Goal: Obtain resource: Obtain resource

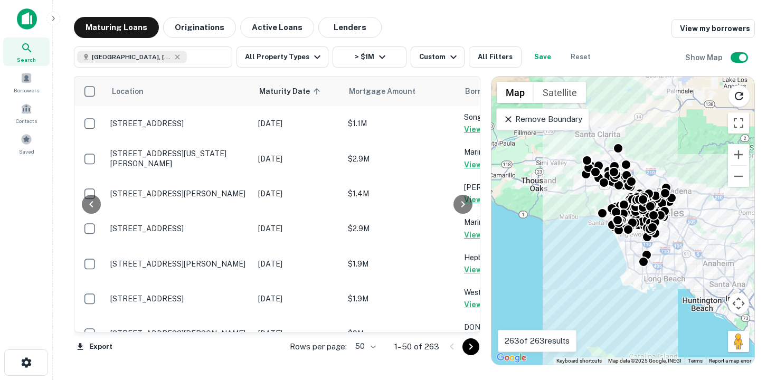
scroll to position [1597, 164]
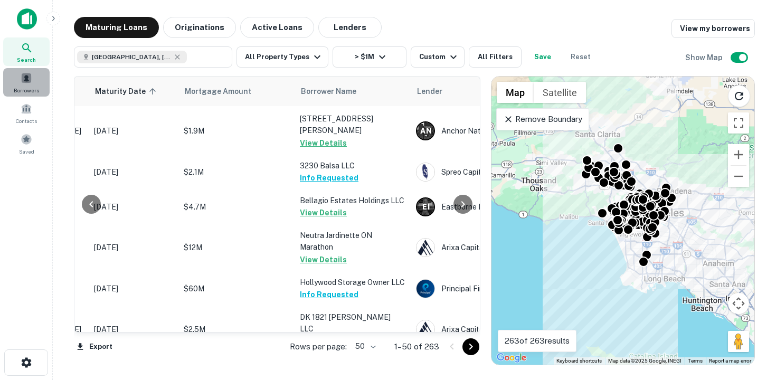
click at [21, 79] on span at bounding box center [27, 78] width 12 height 12
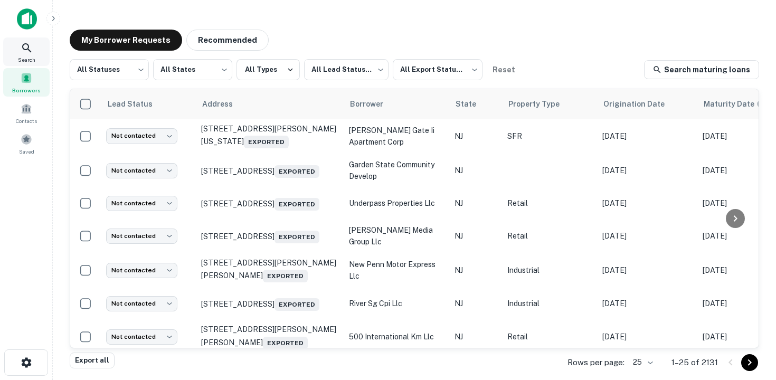
click at [23, 57] on span "Search" at bounding box center [26, 59] width 17 height 8
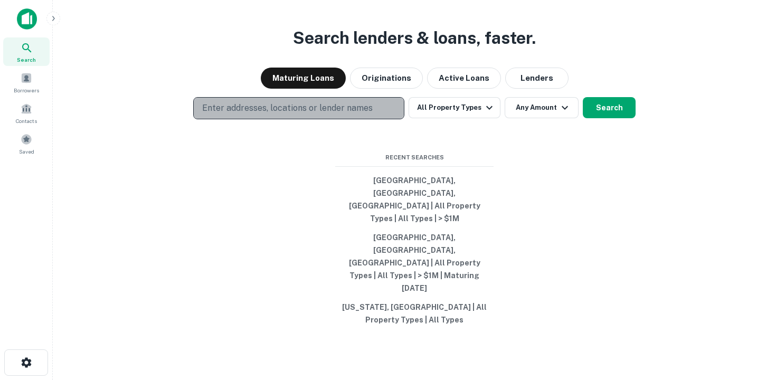
click at [249, 115] on p "Enter addresses, locations or lender names" at bounding box center [287, 108] width 170 height 13
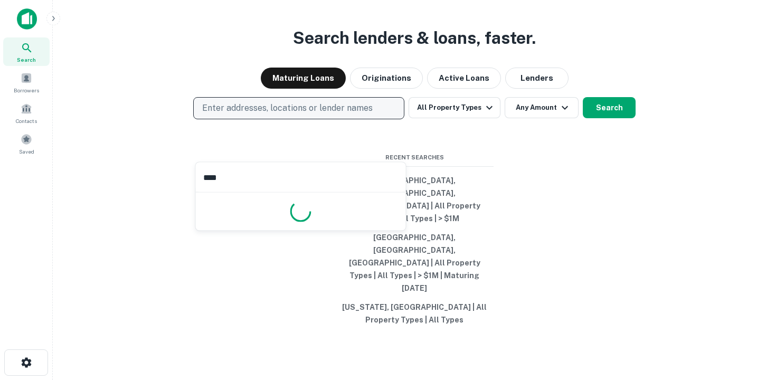
type input "*****"
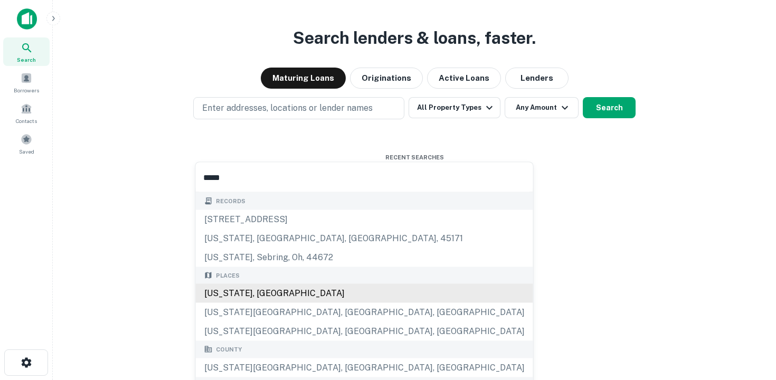
click at [332, 290] on div "Texas, USA" at bounding box center [364, 293] width 337 height 19
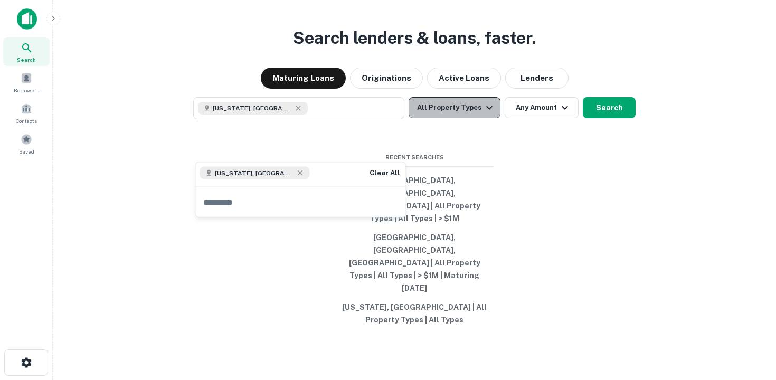
click at [466, 118] on button "All Property Types" at bounding box center [454, 107] width 92 height 21
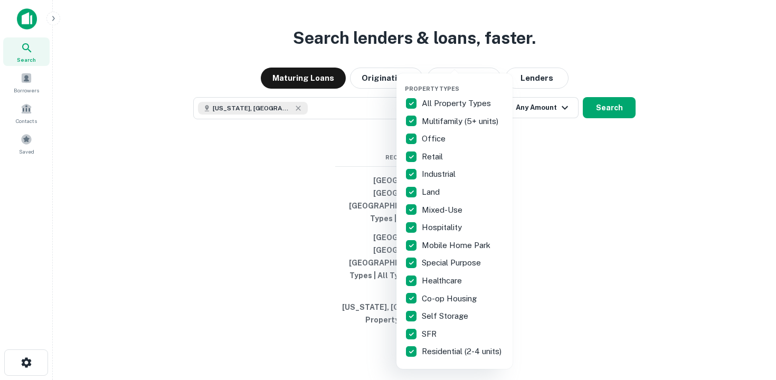
click at [442, 107] on p "All Property Types" at bounding box center [457, 103] width 71 height 13
click at [452, 103] on p "All Property Types" at bounding box center [457, 103] width 71 height 13
click at [550, 154] on div at bounding box center [388, 190] width 776 height 380
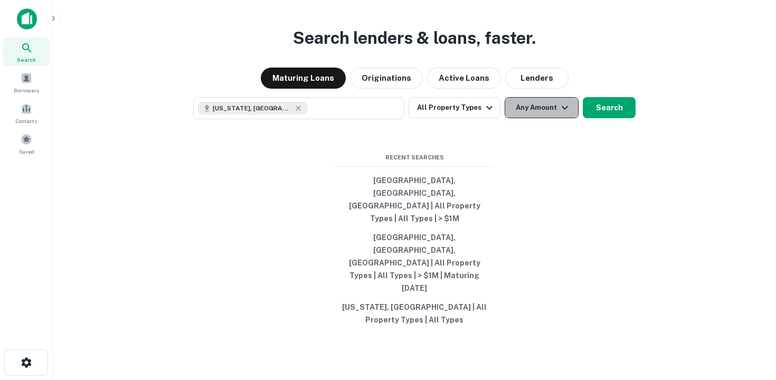
click at [546, 118] on button "Any Amount" at bounding box center [541, 107] width 74 height 21
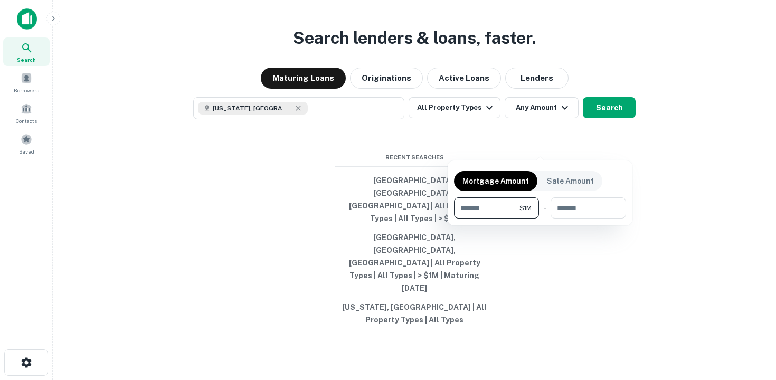
type input "*******"
click at [618, 140] on div at bounding box center [388, 190] width 776 height 380
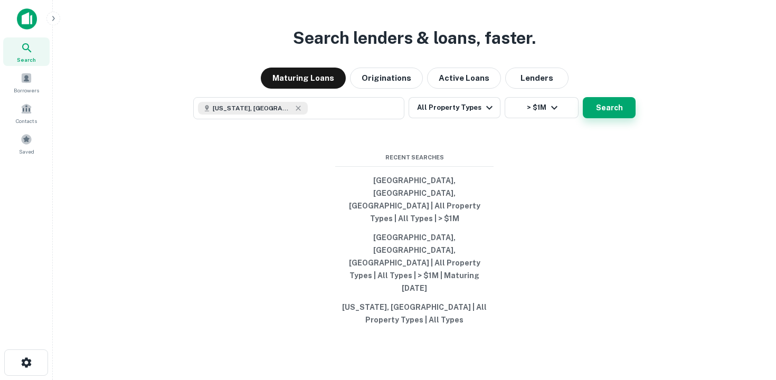
click at [606, 118] on button "Search" at bounding box center [609, 107] width 53 height 21
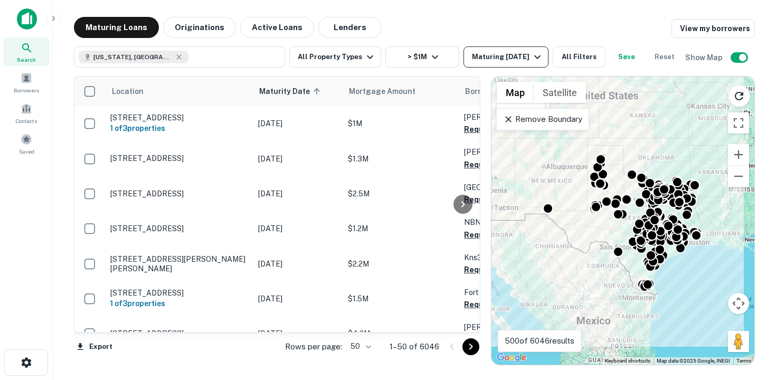
click at [522, 54] on div "Maturing In 1 Year" at bounding box center [508, 57] width 72 height 13
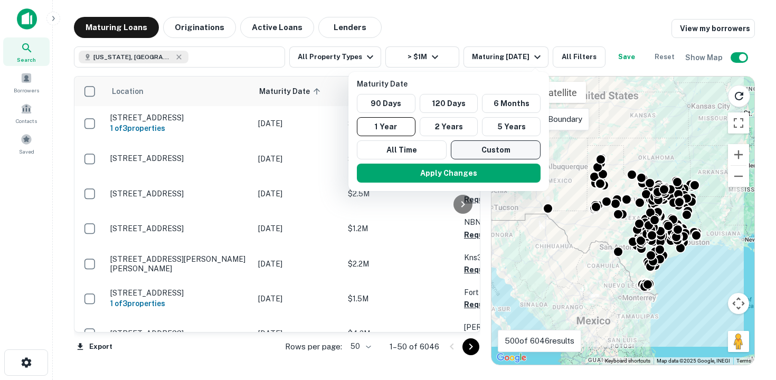
click at [489, 149] on button "Custom" at bounding box center [496, 149] width 90 height 19
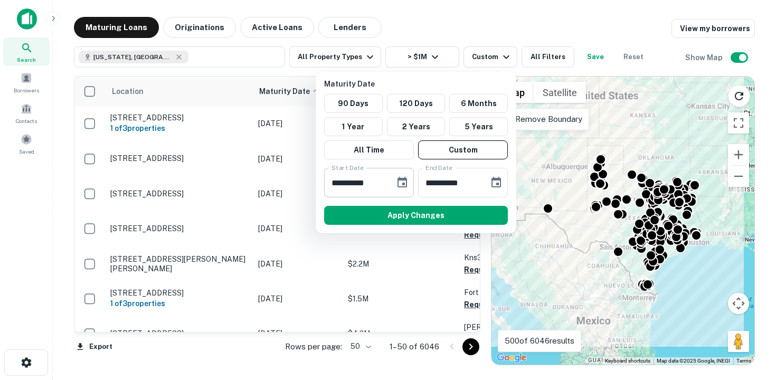
click at [406, 183] on icon "Choose date, selected date is Sep 22, 2025" at bounding box center [401, 182] width 9 height 11
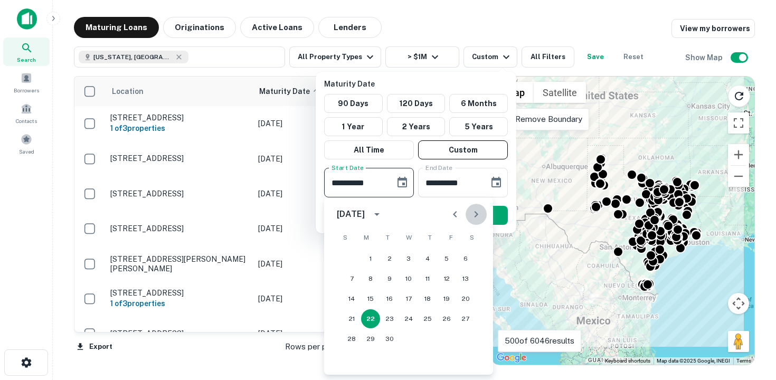
click at [471, 212] on icon "Next month" at bounding box center [476, 214] width 13 height 13
click at [388, 338] on button "30" at bounding box center [389, 338] width 19 height 19
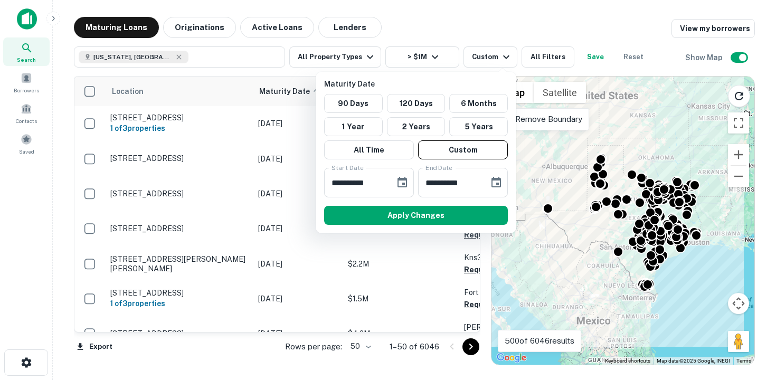
type input "**********"
click at [495, 183] on icon "Choose date, selected date is Mar 21, 2026" at bounding box center [496, 182] width 13 height 13
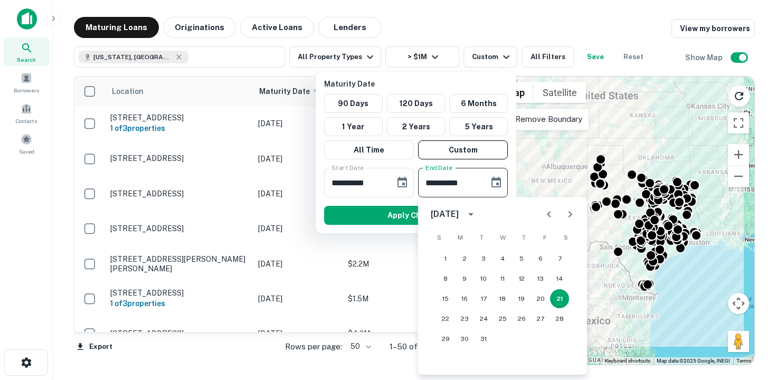
click at [542, 214] on icon "Previous month" at bounding box center [548, 214] width 13 height 13
click at [542, 342] on button "30" at bounding box center [540, 338] width 19 height 19
type input "**********"
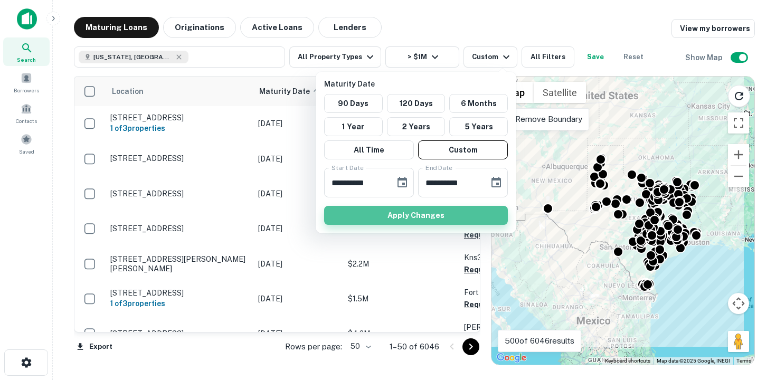
click at [414, 219] on button "Apply Changes" at bounding box center [416, 215] width 184 height 19
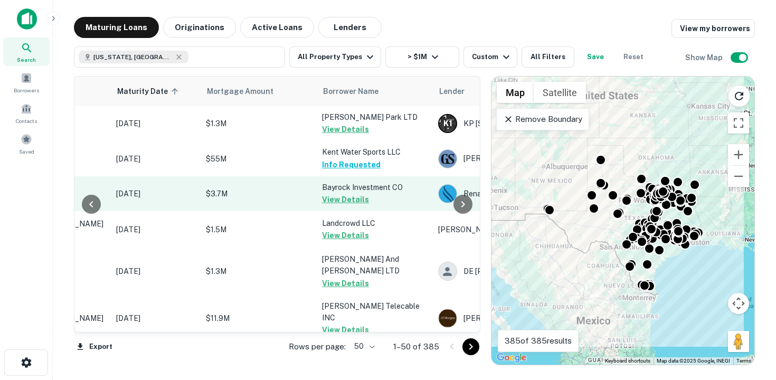
scroll to position [0, 151]
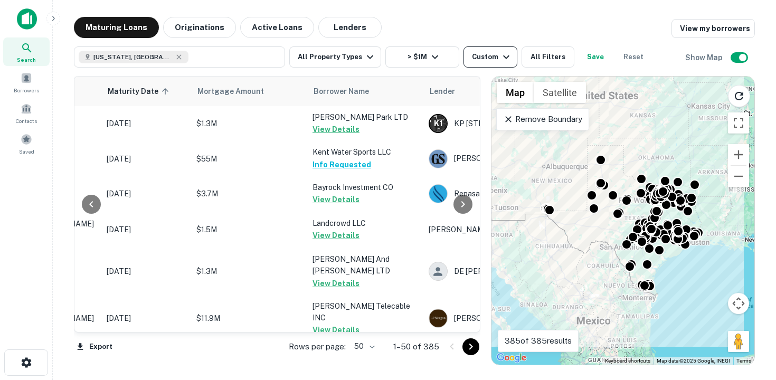
click at [500, 51] on icon "button" at bounding box center [506, 57] width 13 height 13
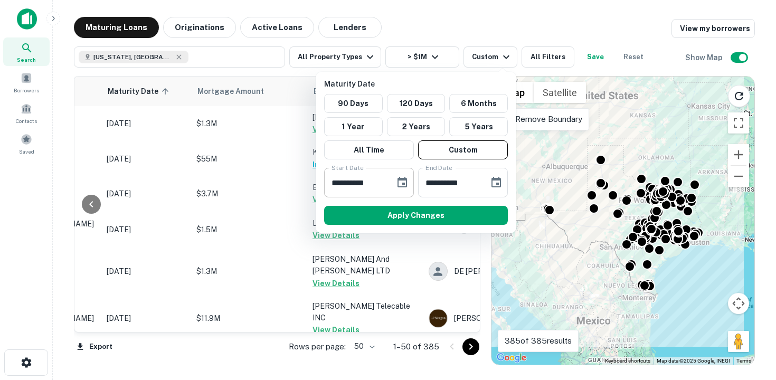
click at [405, 187] on icon "Choose date, selected date is Dec 30, 2025" at bounding box center [401, 182] width 9 height 11
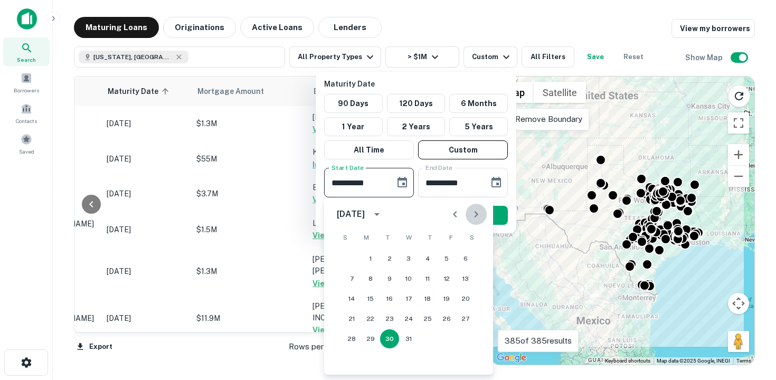
click at [479, 211] on icon "Next month" at bounding box center [476, 214] width 13 height 13
click at [442, 337] on button "30" at bounding box center [446, 338] width 19 height 19
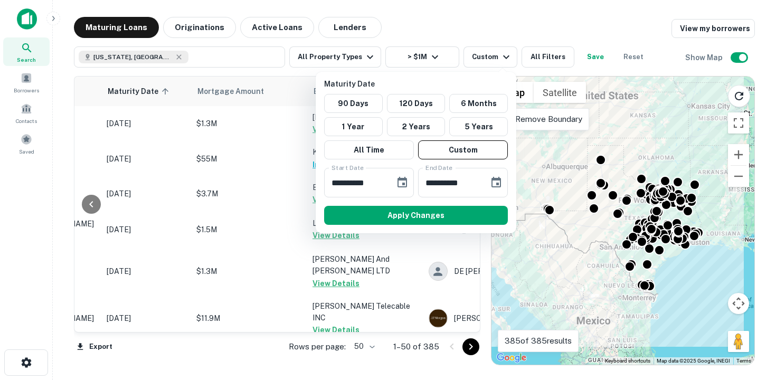
type input "**********"
click at [496, 181] on icon "Choose date, selected date is Jan 30, 2026" at bounding box center [496, 182] width 13 height 13
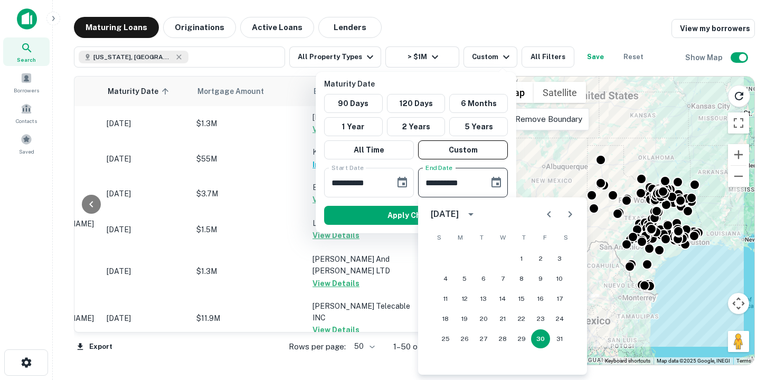
click at [573, 214] on icon "Next month" at bounding box center [570, 214] width 13 height 13
click at [470, 342] on button "30" at bounding box center [464, 338] width 19 height 19
type input "**********"
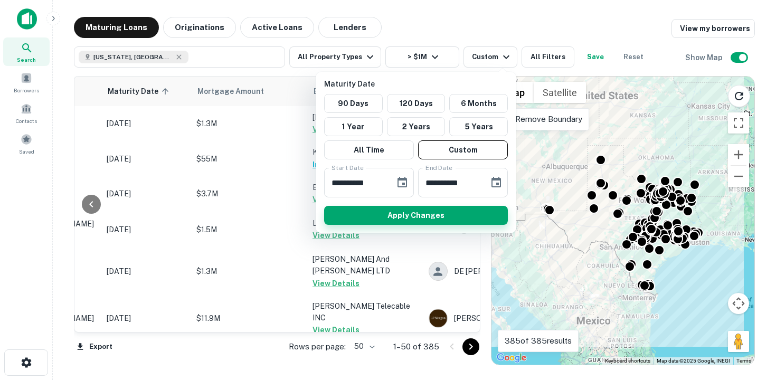
click at [404, 217] on button "Apply Changes" at bounding box center [416, 215] width 184 height 19
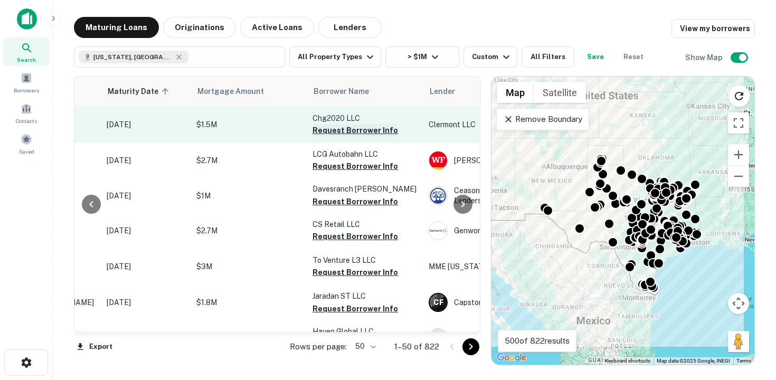
click at [345, 133] on button "Request Borrower Info" at bounding box center [354, 130] width 85 height 13
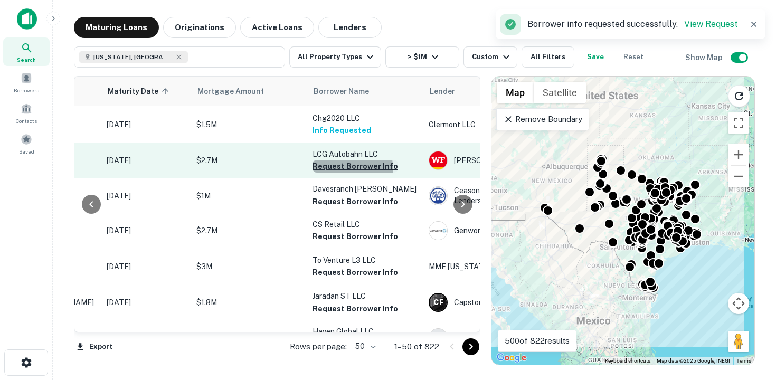
click at [344, 170] on button "Request Borrower Info" at bounding box center [354, 166] width 85 height 13
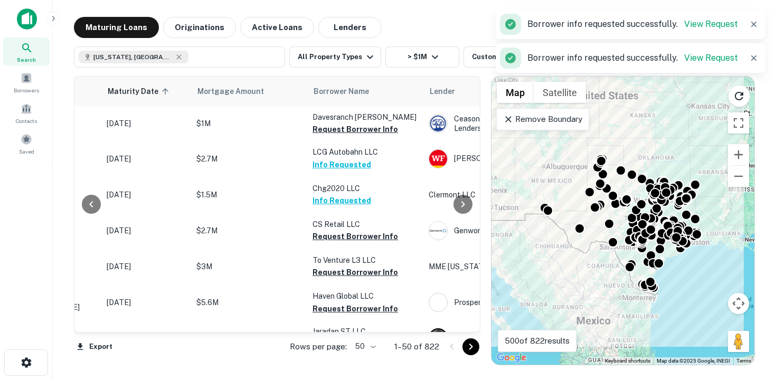
click at [344, 205] on button "Info Requested" at bounding box center [341, 200] width 59 height 13
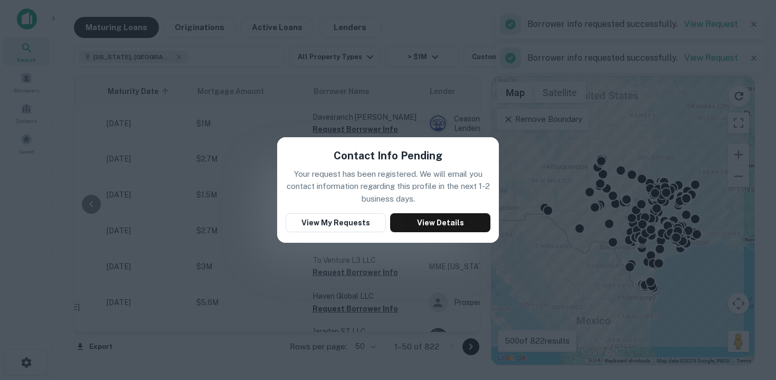
click at [298, 255] on div "Contact Info Pending Your request has been registered. We will email you contac…" at bounding box center [388, 190] width 776 height 380
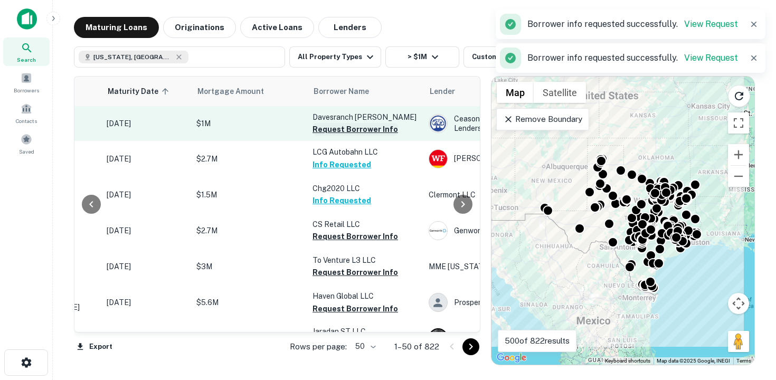
click at [351, 132] on button "Request Borrower Info" at bounding box center [354, 129] width 85 height 13
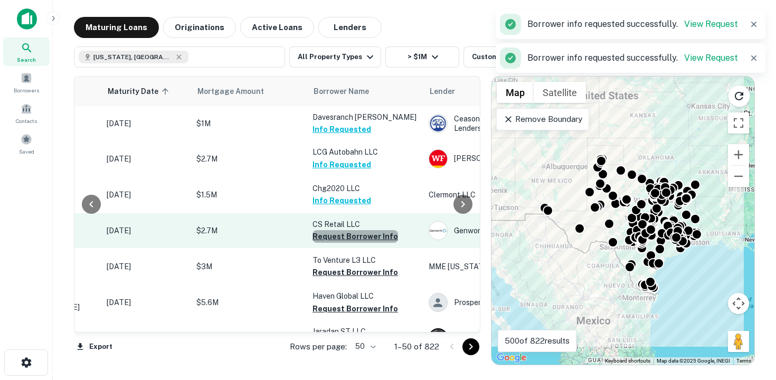
click at [356, 235] on button "Request Borrower Info" at bounding box center [354, 236] width 85 height 13
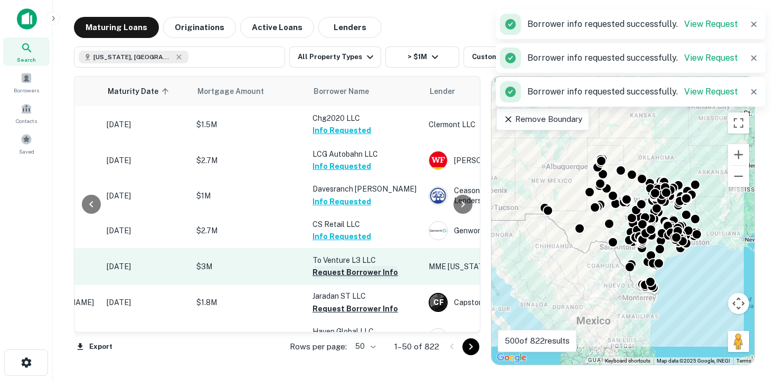
click at [346, 274] on button "Request Borrower Info" at bounding box center [354, 272] width 85 height 13
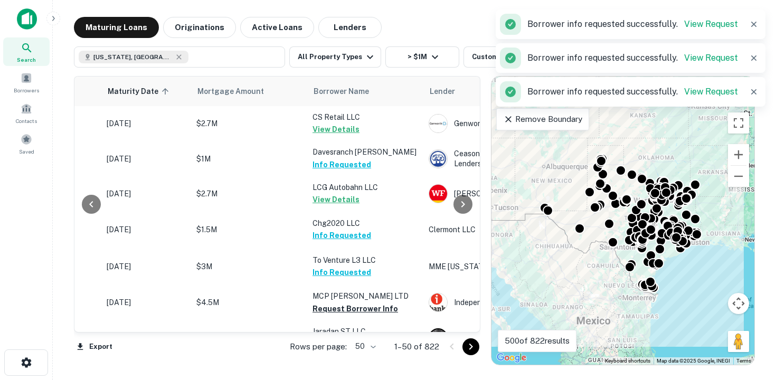
click at [347, 309] on button "Request Borrower Info" at bounding box center [354, 308] width 85 height 13
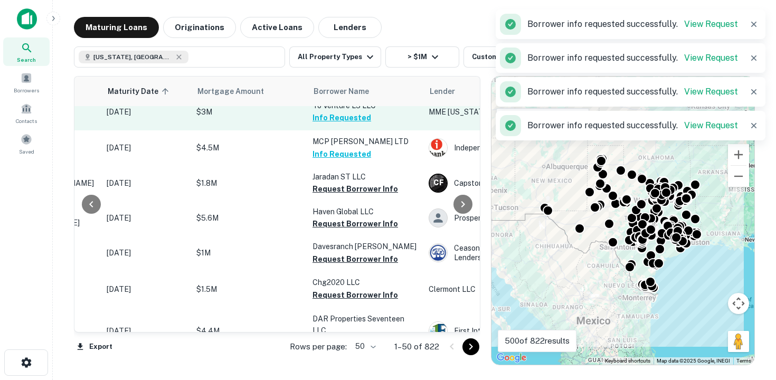
scroll to position [155, 151]
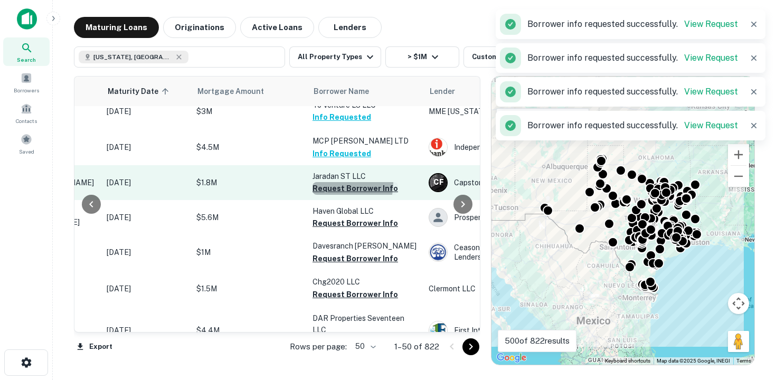
click at [333, 183] on button "Request Borrower Info" at bounding box center [354, 188] width 85 height 13
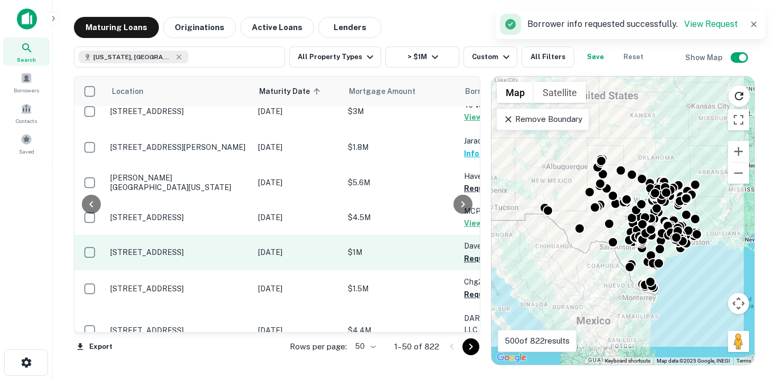
scroll to position [155, 96]
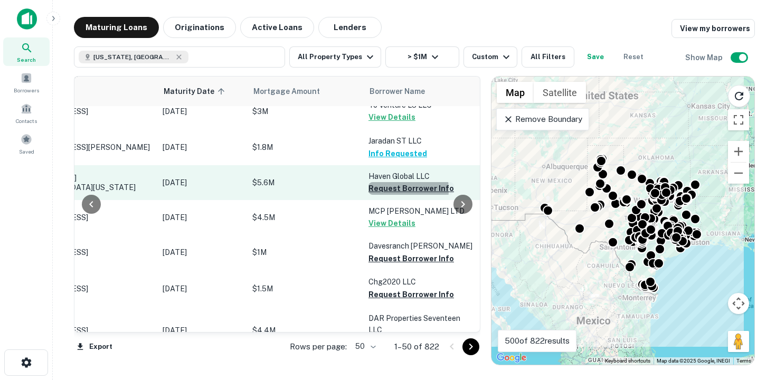
click at [386, 190] on button "Request Borrower Info" at bounding box center [410, 188] width 85 height 13
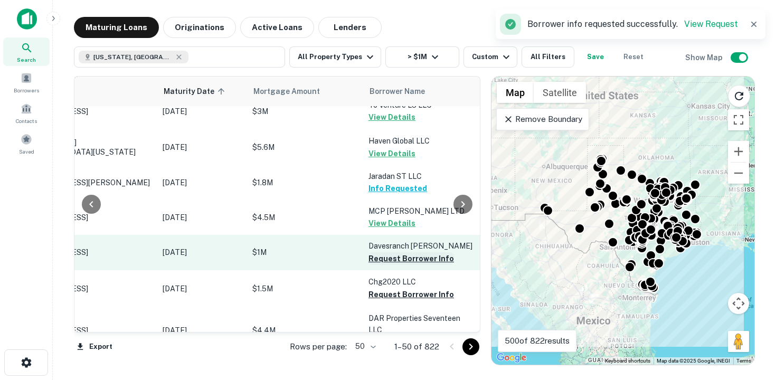
click at [402, 255] on button "Request Borrower Info" at bounding box center [410, 258] width 85 height 13
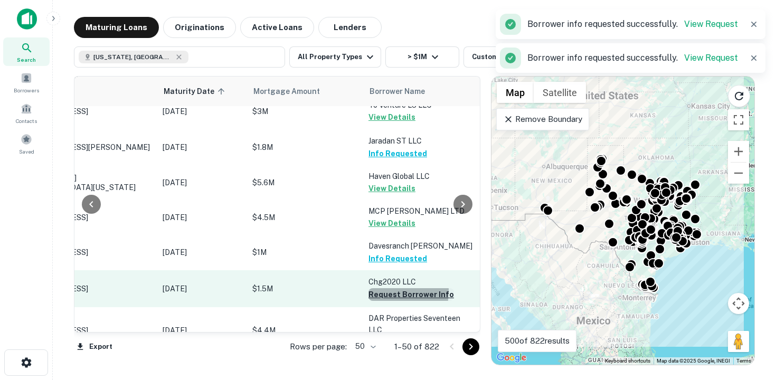
click at [383, 291] on button "Request Borrower Info" at bounding box center [410, 294] width 85 height 13
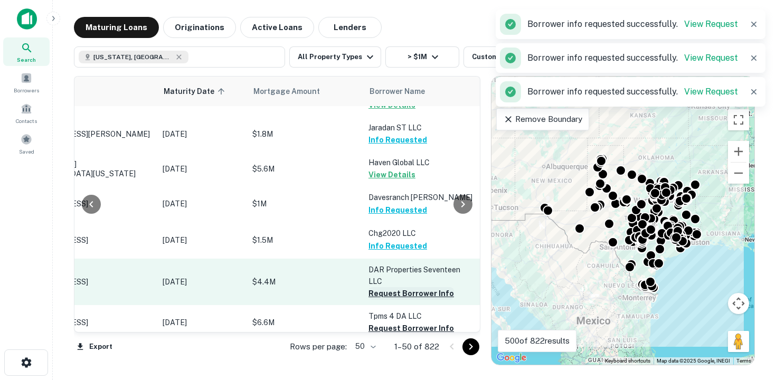
click at [383, 291] on button "Request Borrower Info" at bounding box center [410, 293] width 85 height 13
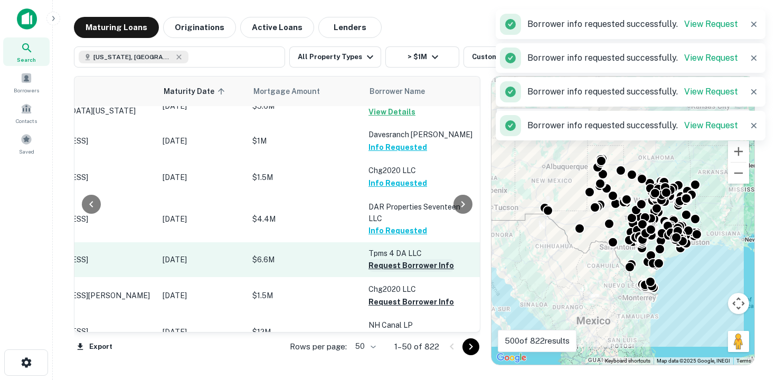
scroll to position [267, 96]
click at [389, 266] on button "Request Borrower Info" at bounding box center [410, 265] width 85 height 13
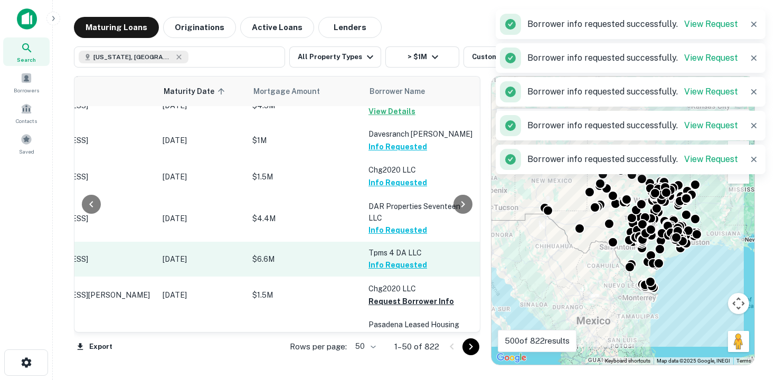
scroll to position [333, 96]
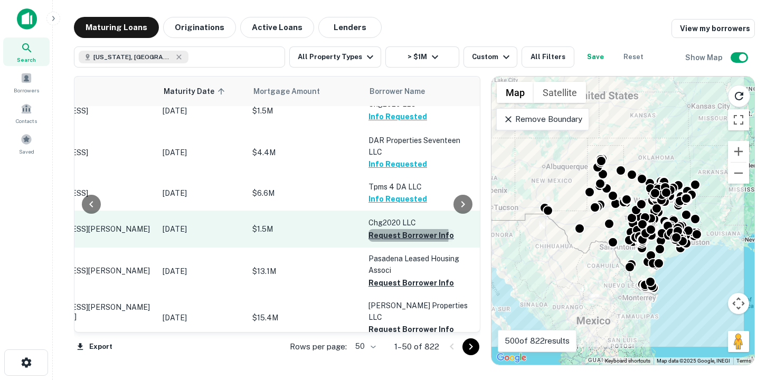
click at [400, 235] on button "Request Borrower Info" at bounding box center [410, 235] width 85 height 13
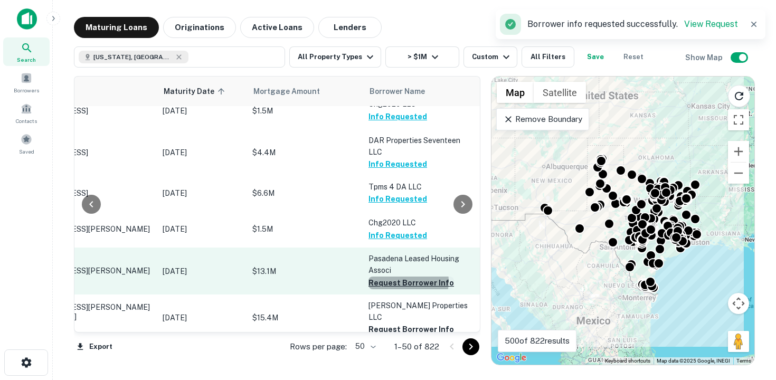
click at [403, 282] on button "Request Borrower Info" at bounding box center [410, 282] width 85 height 13
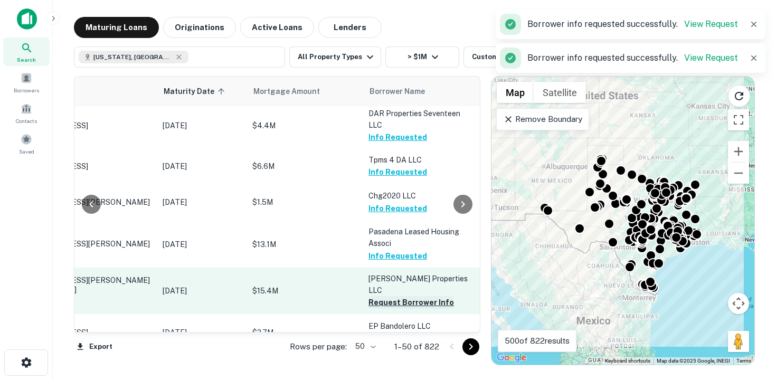
click at [399, 296] on button "Request Borrower Info" at bounding box center [410, 302] width 85 height 13
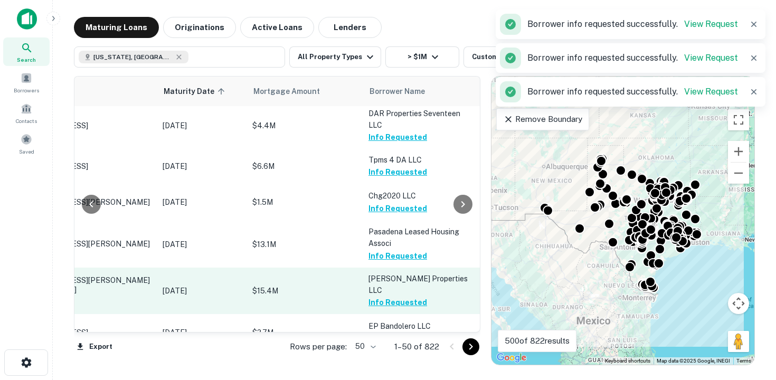
scroll to position [403, 96]
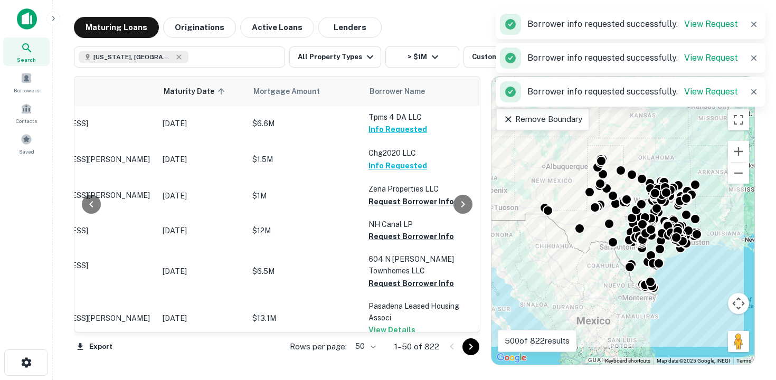
click at [400, 278] on button "Request Borrower Info" at bounding box center [410, 283] width 85 height 13
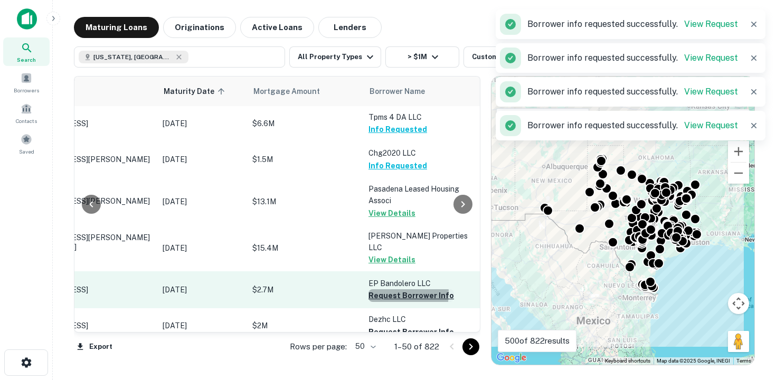
click at [388, 289] on button "Request Borrower Info" at bounding box center [410, 295] width 85 height 13
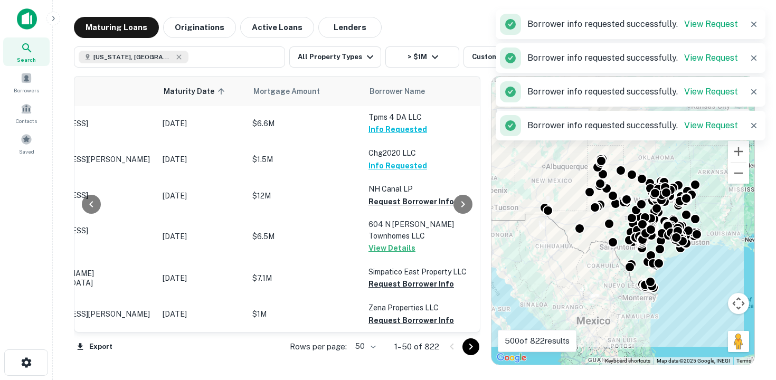
scroll to position [415, 96]
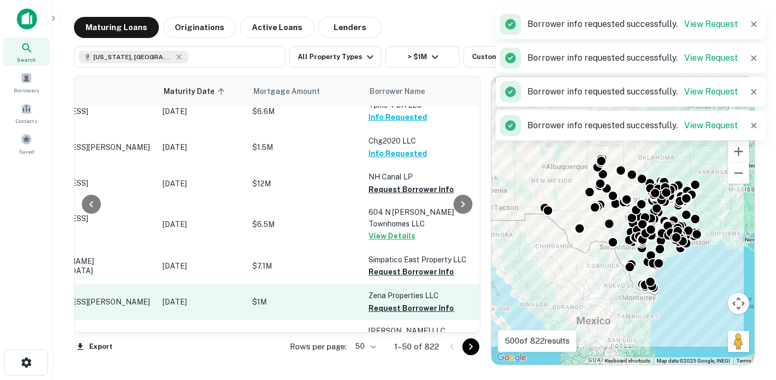
click at [397, 305] on td "Zena Properties LLC Request Borrower Info" at bounding box center [421, 301] width 116 height 35
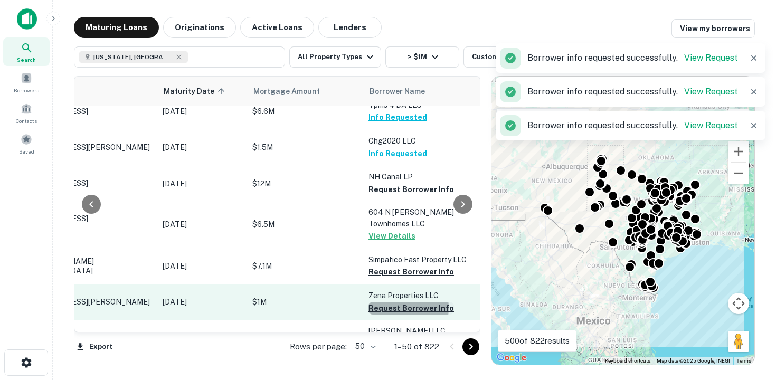
click at [393, 302] on button "Request Borrower Info" at bounding box center [410, 308] width 85 height 13
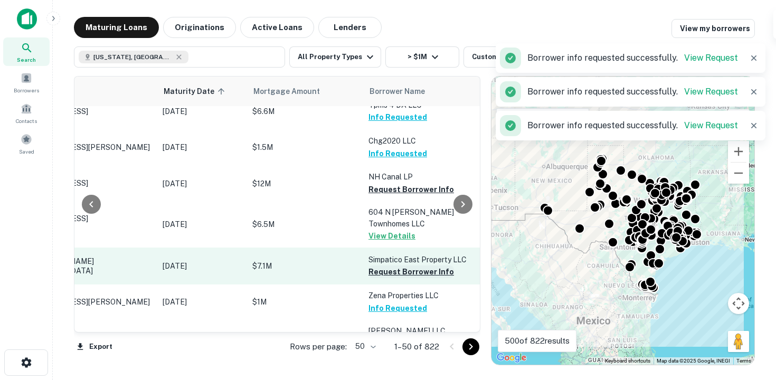
click at [394, 265] on button "Request Borrower Info" at bounding box center [410, 271] width 85 height 13
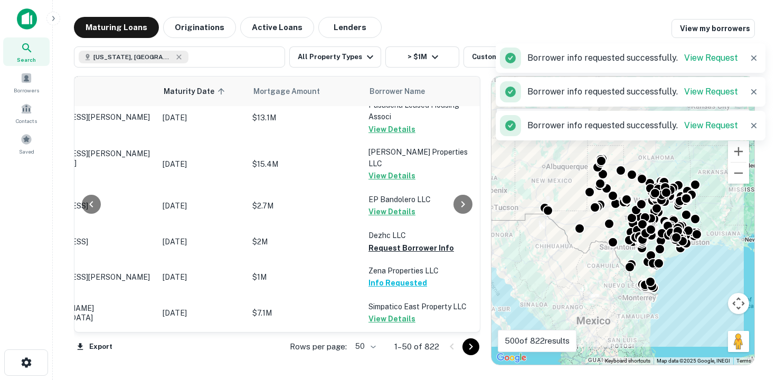
scroll to position [504, 96]
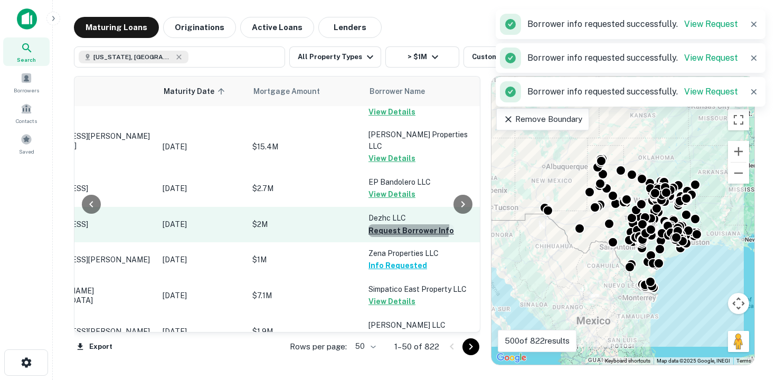
click at [388, 224] on button "Request Borrower Info" at bounding box center [410, 230] width 85 height 13
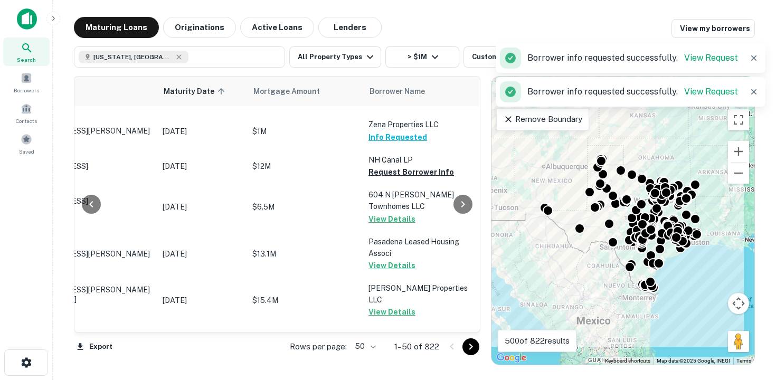
scroll to position [470, 96]
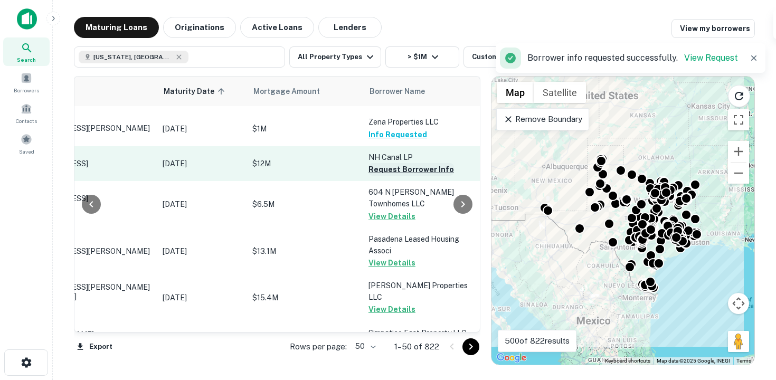
click at [400, 167] on button "Request Borrower Info" at bounding box center [410, 169] width 85 height 13
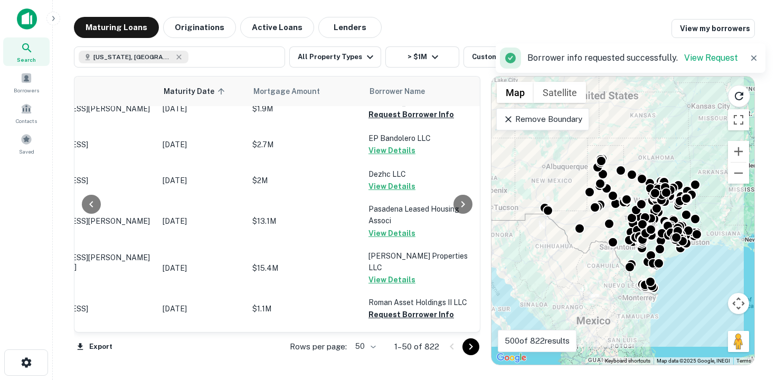
scroll to position [644, 96]
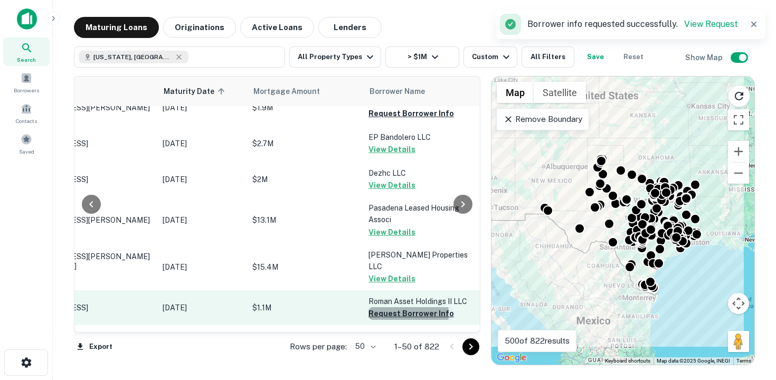
click at [390, 307] on button "Request Borrower Info" at bounding box center [410, 313] width 85 height 13
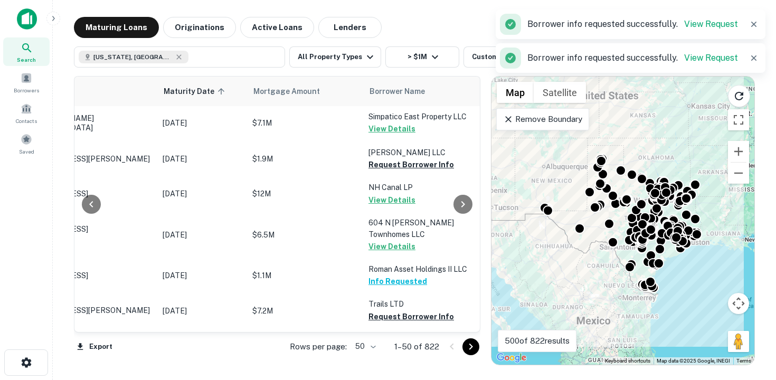
scroll to position [681, 96]
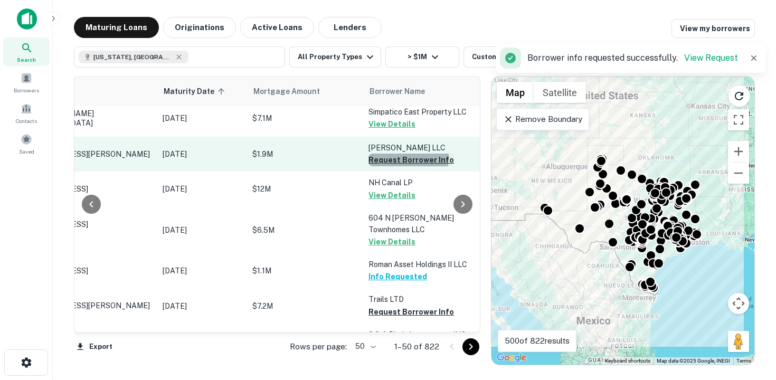
click at [386, 154] on button "Request Borrower Info" at bounding box center [410, 160] width 85 height 13
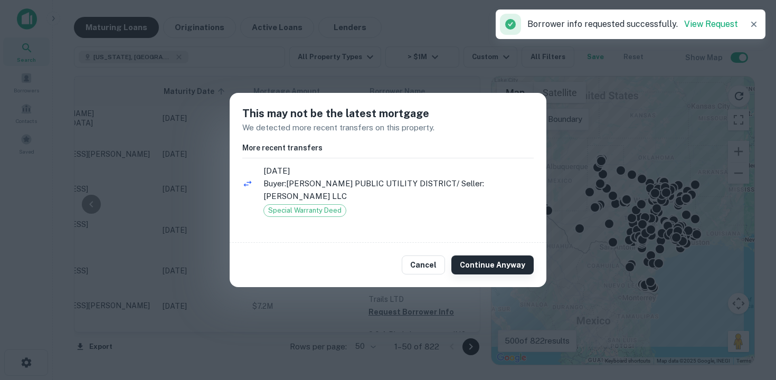
click at [498, 265] on button "Continue Anyway" at bounding box center [492, 264] width 82 height 19
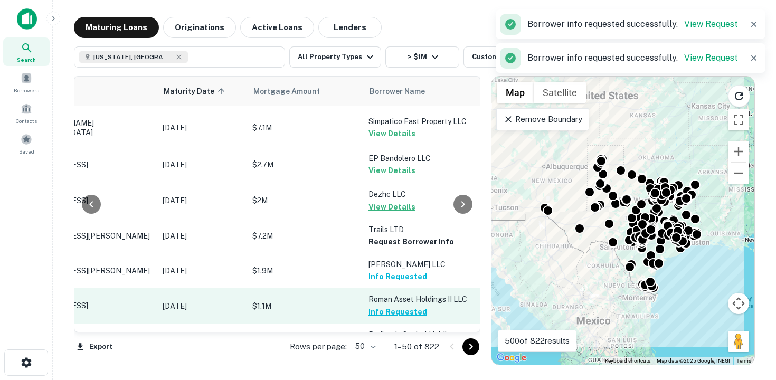
scroll to position [679, 96]
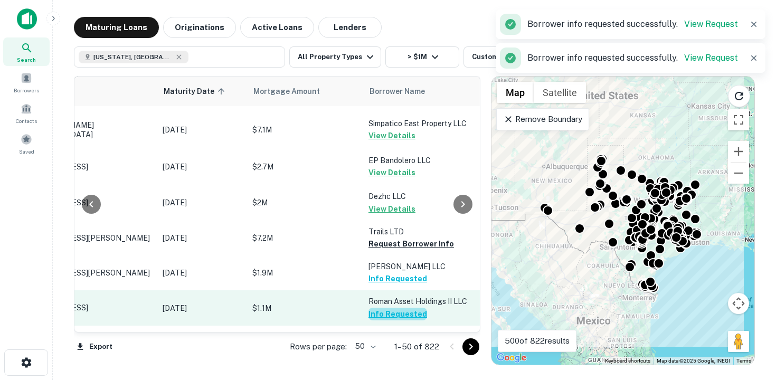
click at [404, 308] on button "Info Requested" at bounding box center [397, 314] width 59 height 13
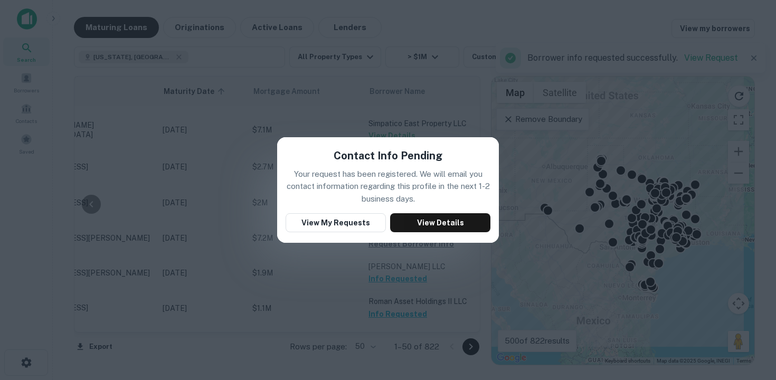
click at [409, 285] on div "Contact Info Pending Your request has been registered. We will email you contac…" at bounding box center [388, 190] width 776 height 380
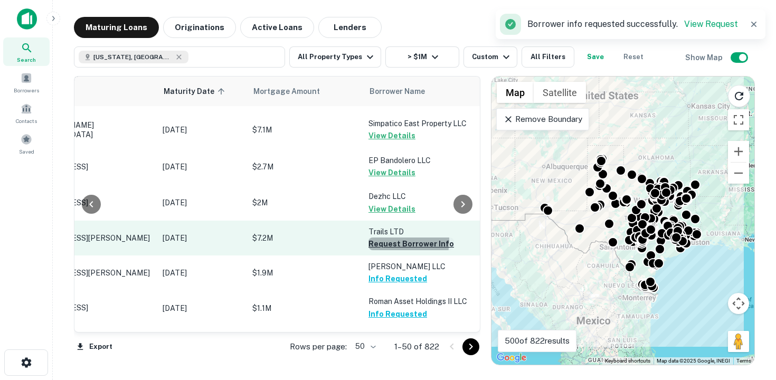
click at [389, 237] on button "Request Borrower Info" at bounding box center [410, 243] width 85 height 13
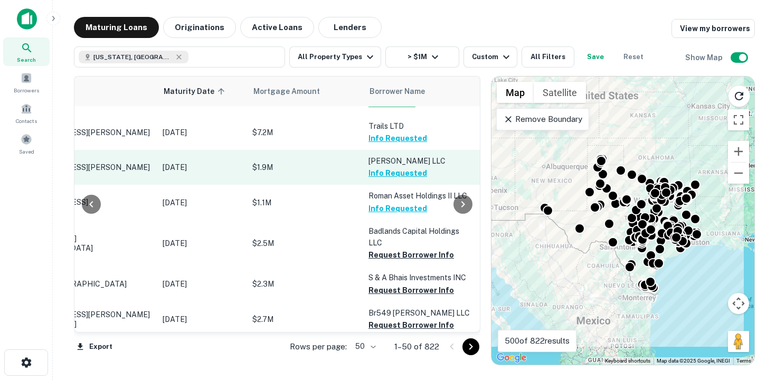
scroll to position [814, 96]
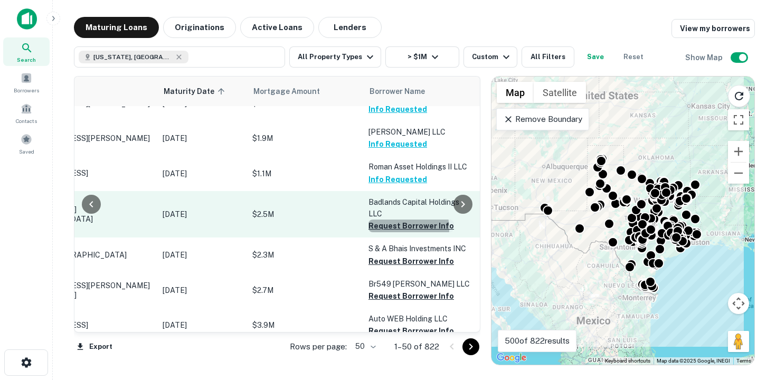
click at [397, 220] on button "Request Borrower Info" at bounding box center [410, 226] width 85 height 13
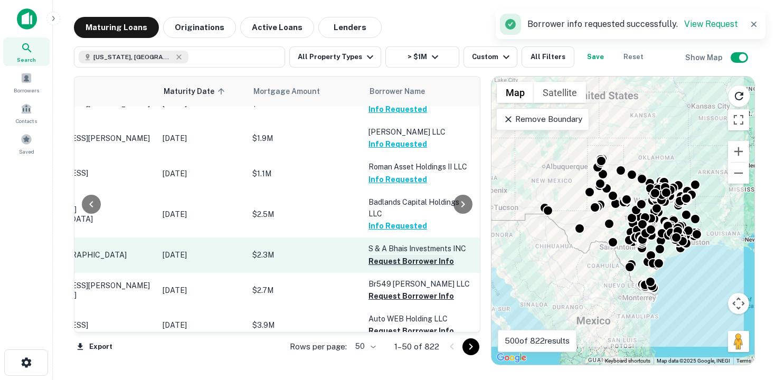
click at [394, 255] on button "Request Borrower Info" at bounding box center [410, 261] width 85 height 13
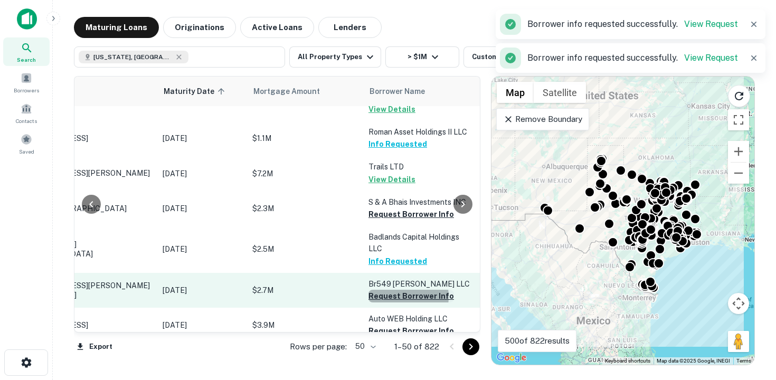
click at [398, 290] on button "Request Borrower Info" at bounding box center [410, 296] width 85 height 13
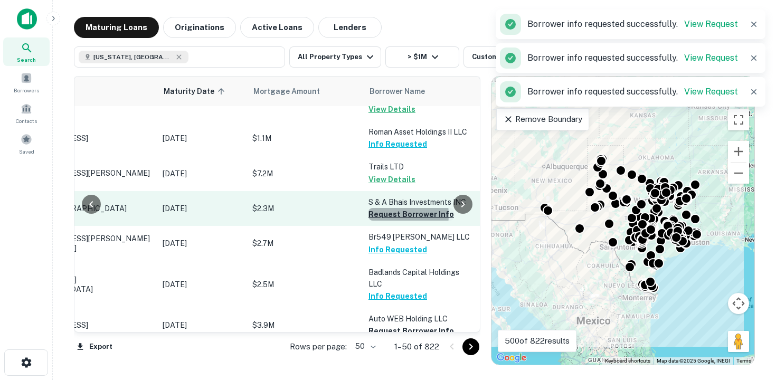
click at [384, 208] on button "Request Borrower Info" at bounding box center [410, 214] width 85 height 13
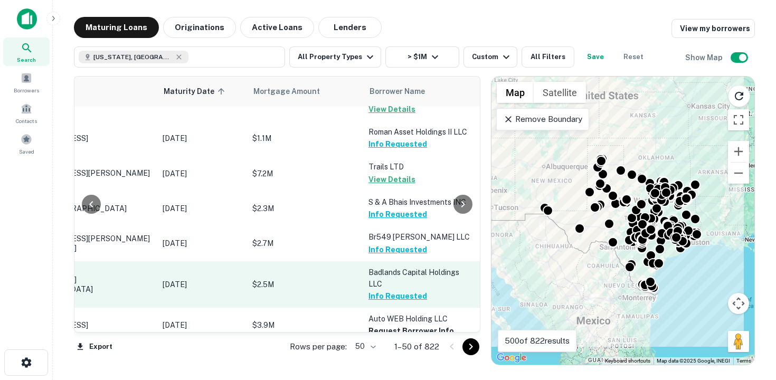
scroll to position [899, 96]
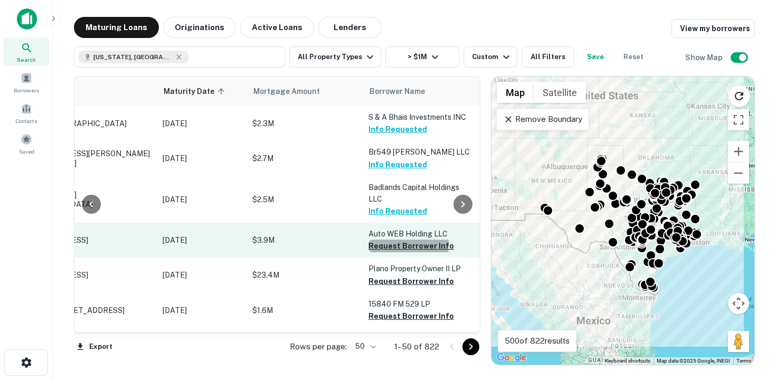
click at [400, 240] on button "Request Borrower Info" at bounding box center [410, 246] width 85 height 13
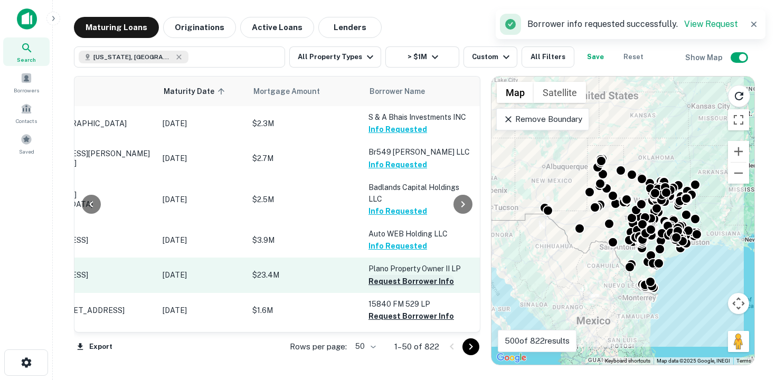
click at [399, 275] on button "Request Borrower Info" at bounding box center [410, 281] width 85 height 13
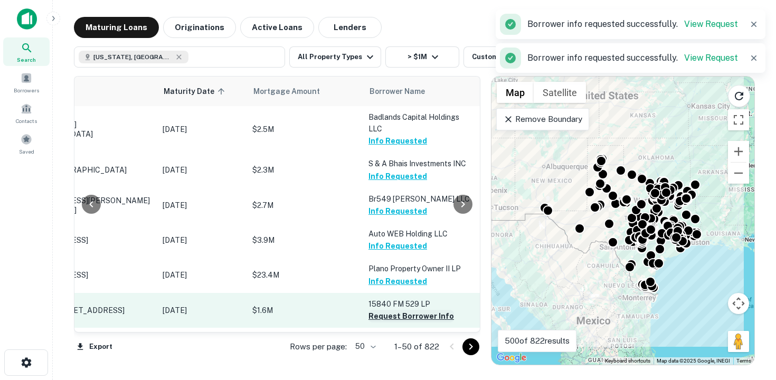
click at [394, 310] on button "Request Borrower Info" at bounding box center [410, 316] width 85 height 13
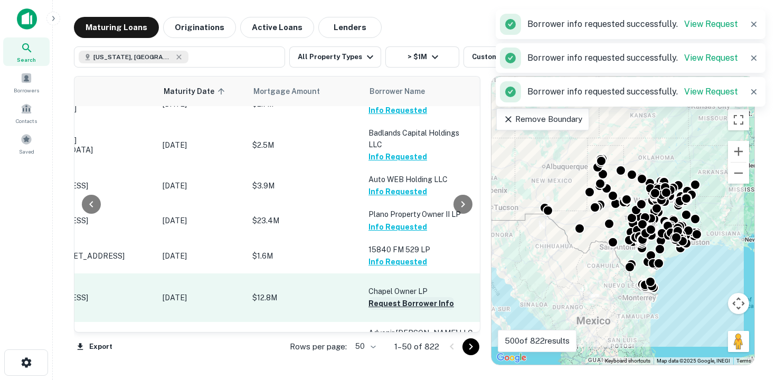
click at [395, 297] on button "Request Borrower Info" at bounding box center [410, 303] width 85 height 13
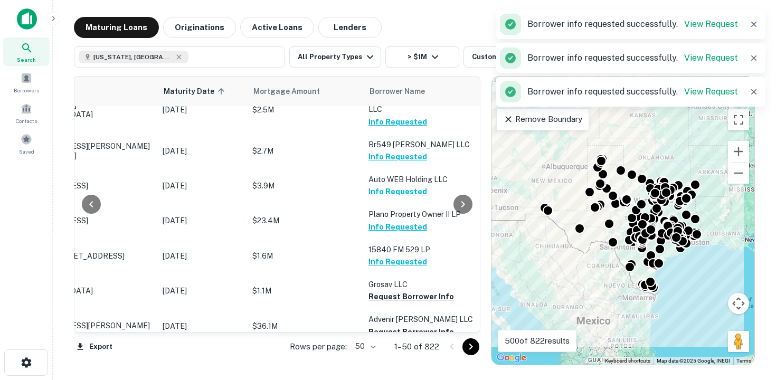
scroll to position [1002, 96]
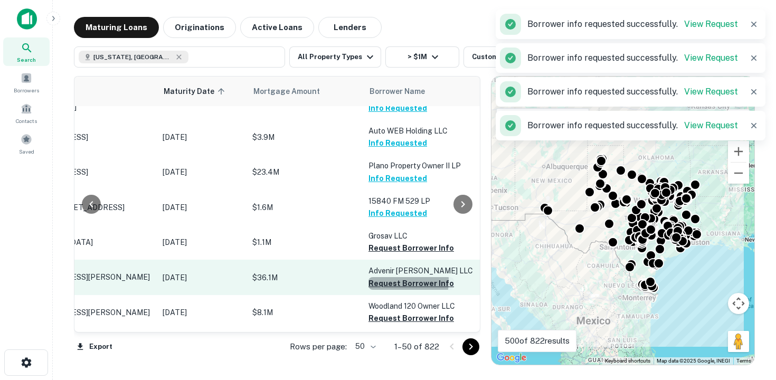
click at [389, 277] on button "Request Borrower Info" at bounding box center [410, 283] width 85 height 13
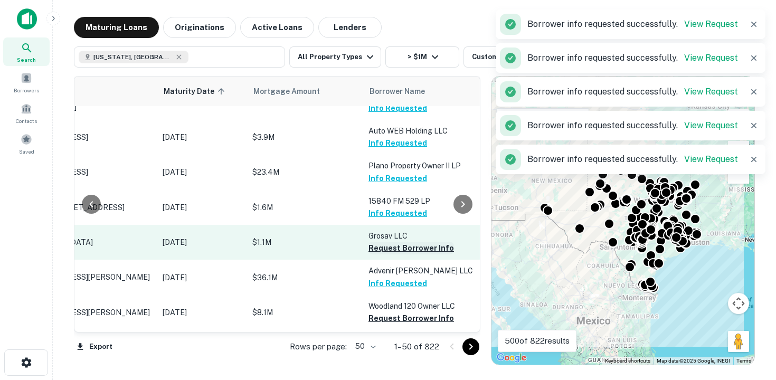
click at [387, 242] on button "Request Borrower Info" at bounding box center [410, 248] width 85 height 13
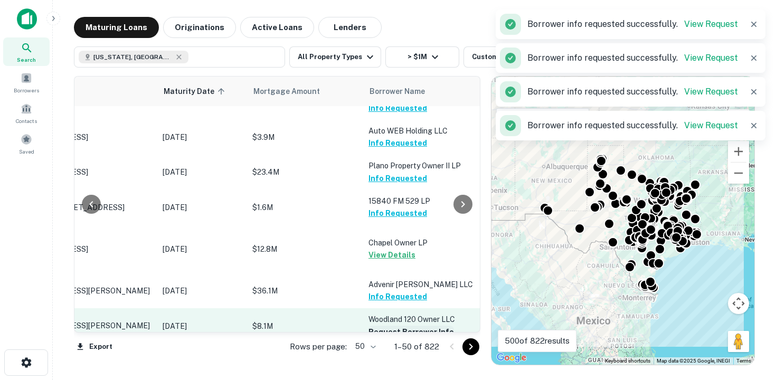
click at [388, 326] on button "Request Borrower Info" at bounding box center [410, 332] width 85 height 13
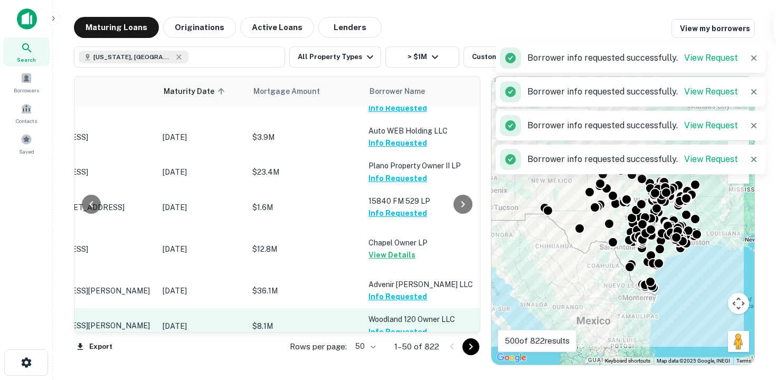
scroll to position [1064, 96]
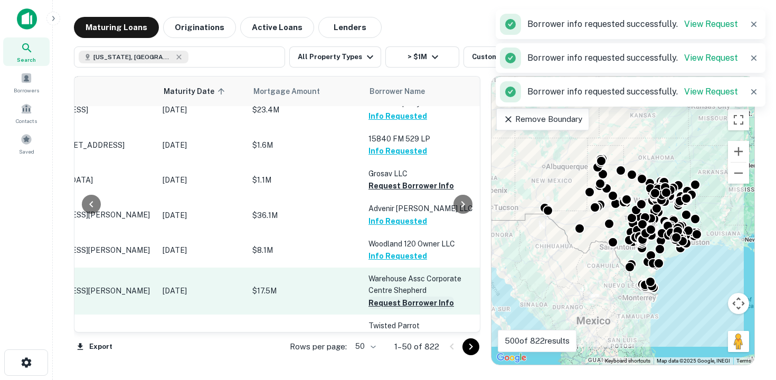
click at [386, 297] on button "Request Borrower Info" at bounding box center [410, 303] width 85 height 13
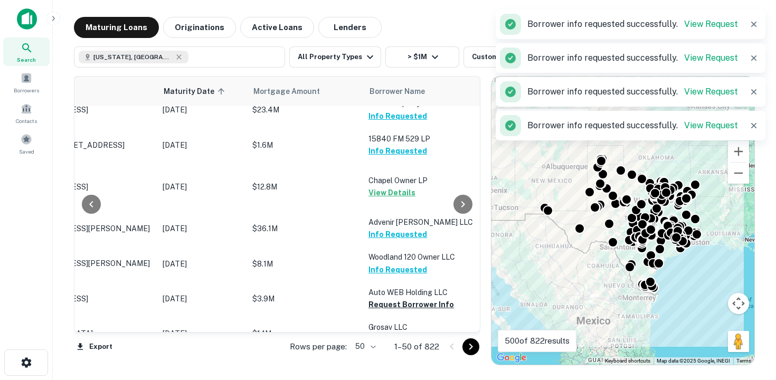
click at [384, 316] on td "Grosav LLC Request Borrower Info" at bounding box center [421, 333] width 116 height 35
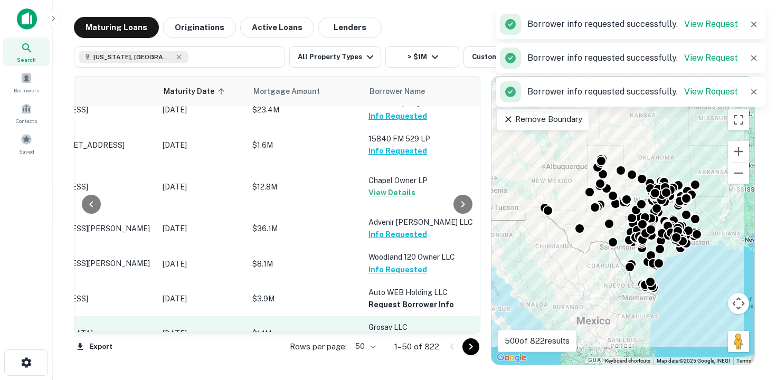
click at [381, 333] on button "Request Borrower Info" at bounding box center [410, 339] width 85 height 13
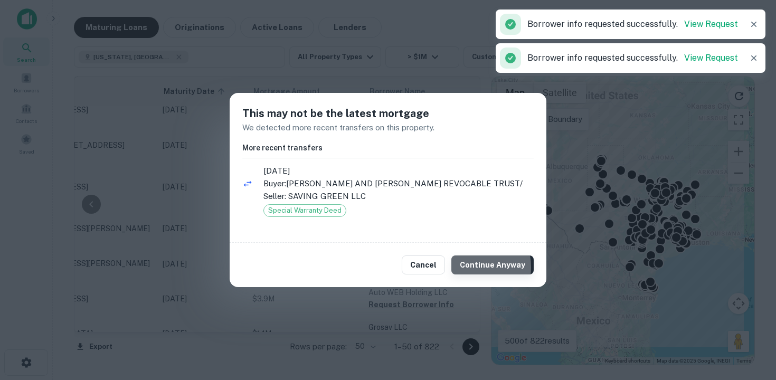
click at [470, 267] on button "Continue Anyway" at bounding box center [492, 264] width 82 height 19
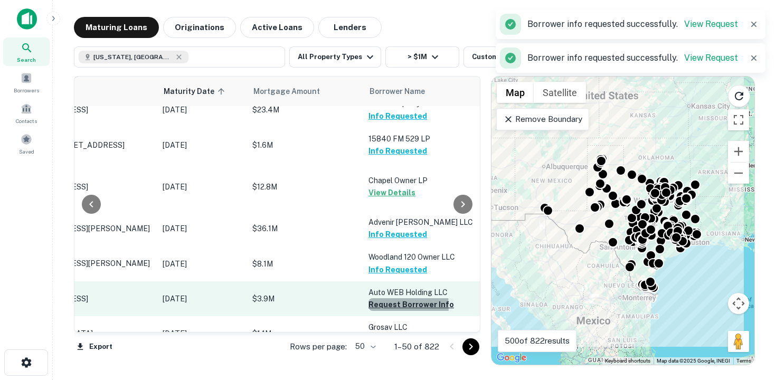
click at [388, 298] on button "Request Borrower Info" at bounding box center [410, 304] width 85 height 13
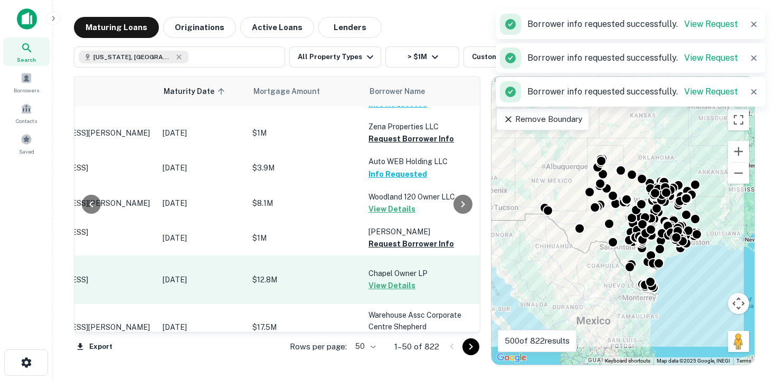
scroll to position [1185, 96]
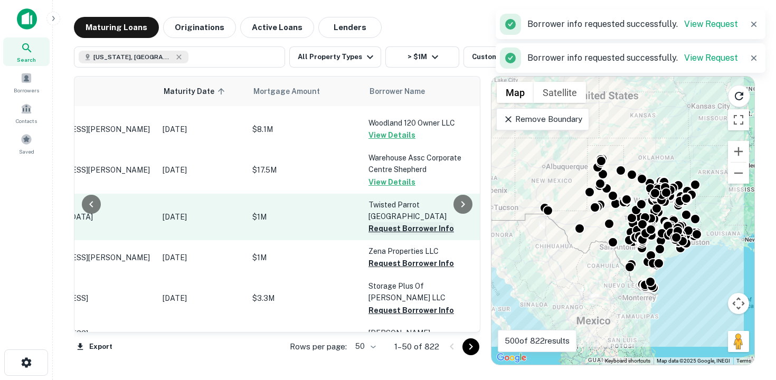
click at [391, 222] on button "Request Borrower Info" at bounding box center [410, 228] width 85 height 13
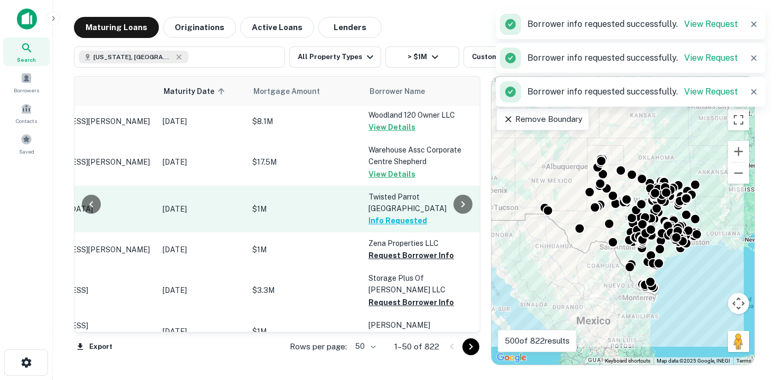
scroll to position [1222, 96]
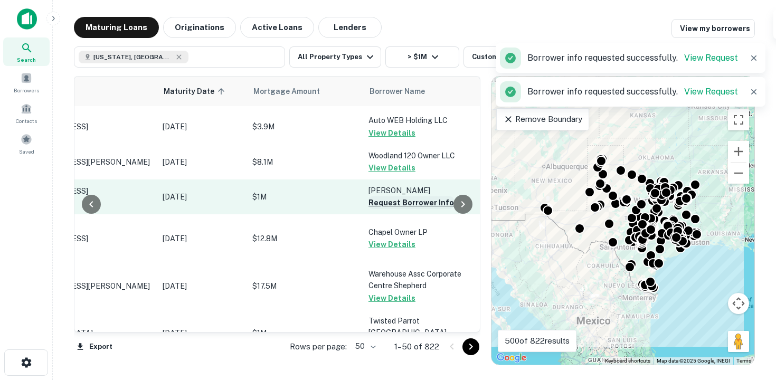
click at [389, 196] on button "Request Borrower Info" at bounding box center [410, 202] width 85 height 13
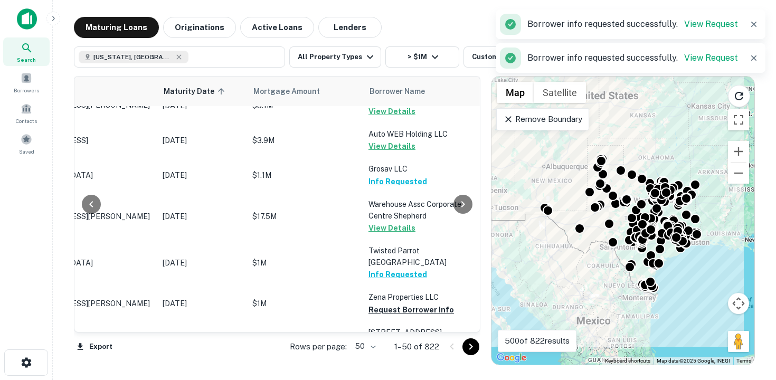
scroll to position [1321, 96]
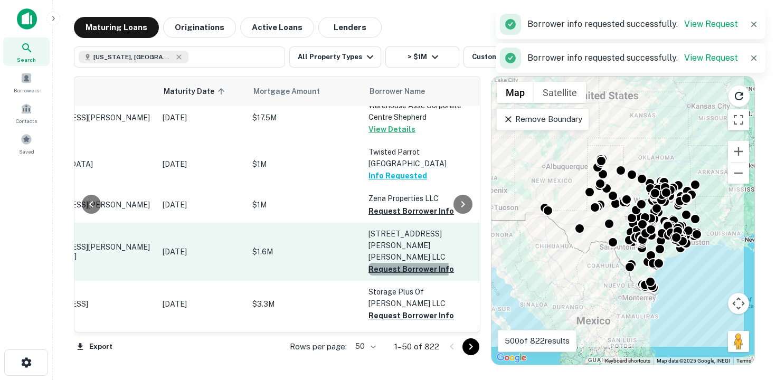
click at [383, 263] on button "Request Borrower Info" at bounding box center [410, 269] width 85 height 13
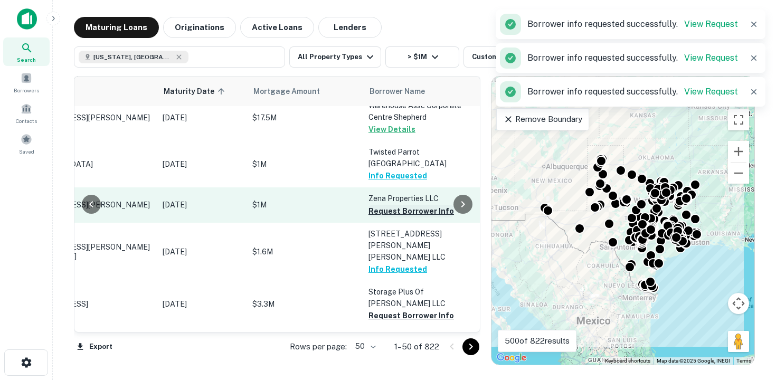
click at [384, 205] on button "Request Borrower Info" at bounding box center [410, 211] width 85 height 13
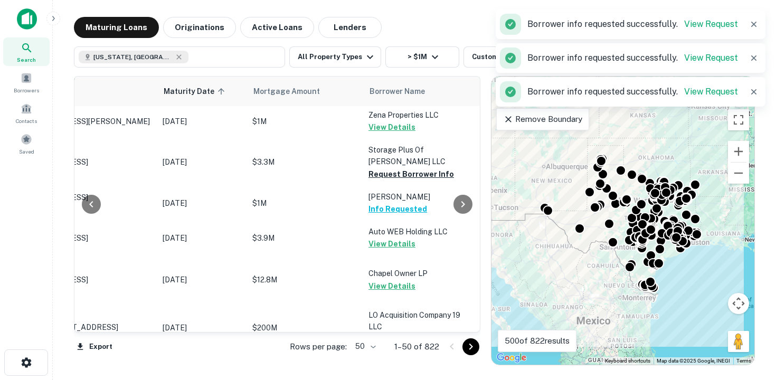
click at [385, 258] on td "Chapel Owner LP View Details" at bounding box center [421, 279] width 116 height 49
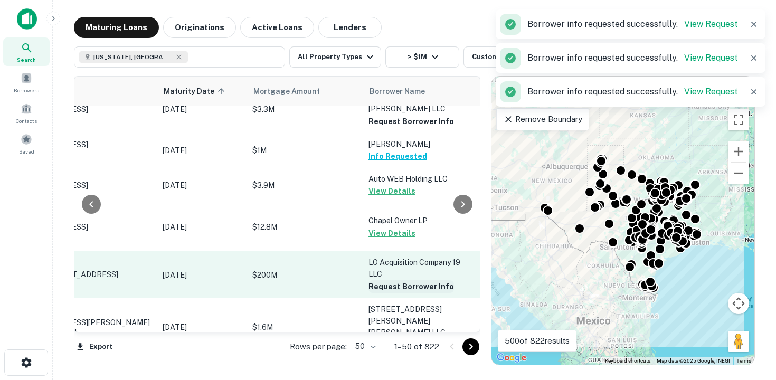
click at [389, 280] on button "Request Borrower Info" at bounding box center [410, 286] width 85 height 13
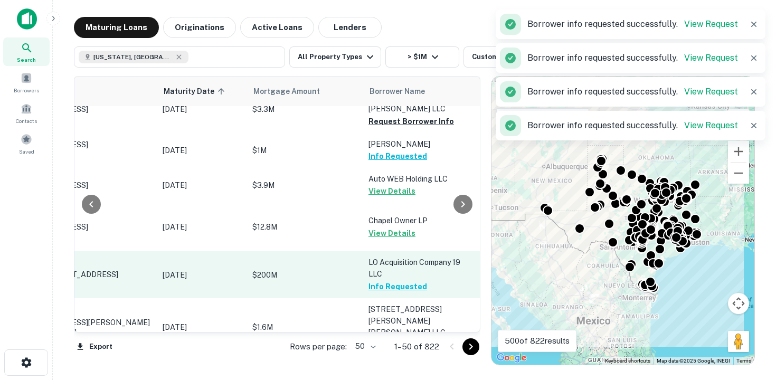
scroll to position [1429, 96]
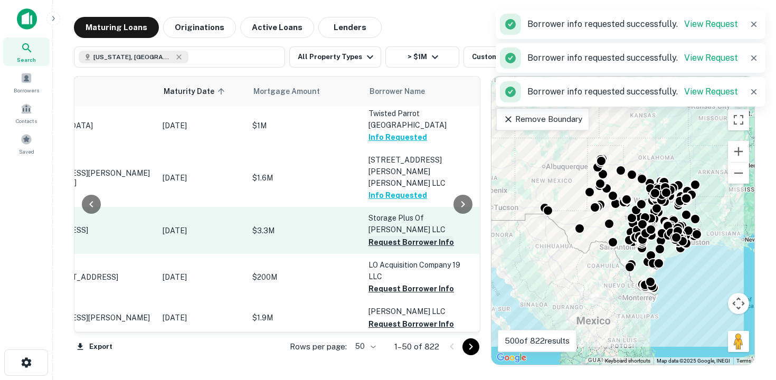
click at [388, 236] on button "Request Borrower Info" at bounding box center [410, 242] width 85 height 13
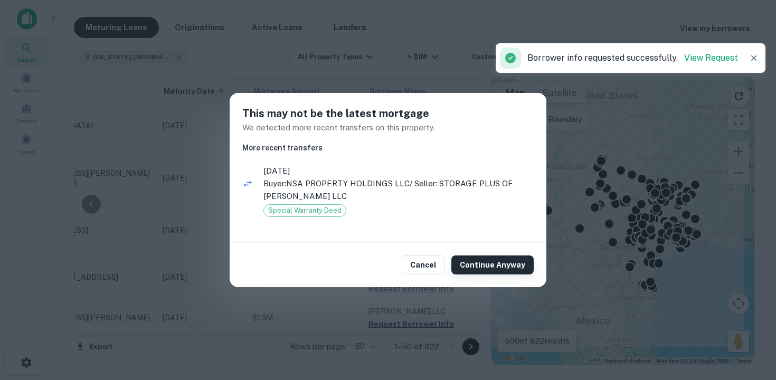
click at [473, 261] on button "Continue Anyway" at bounding box center [492, 264] width 82 height 19
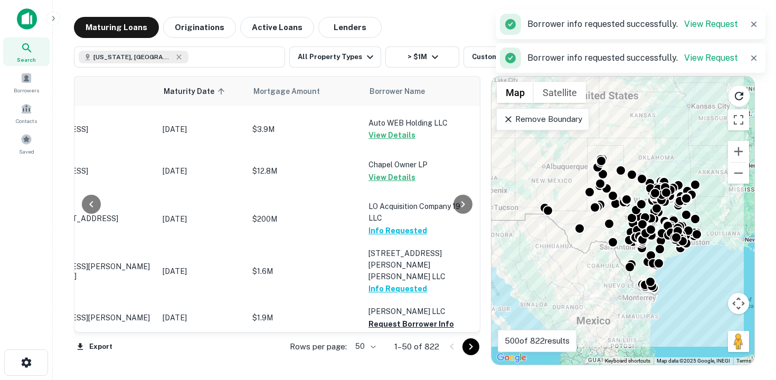
click at [409, 282] on button "Info Requested" at bounding box center [397, 288] width 59 height 13
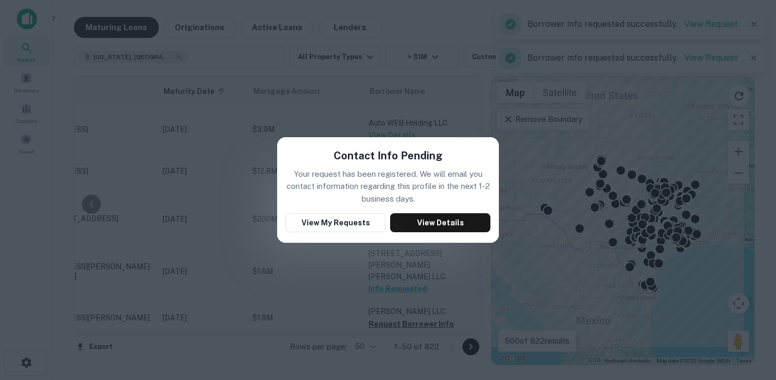
click at [423, 261] on div "Contact Info Pending Your request has been registered. We will email you contac…" at bounding box center [388, 190] width 776 height 380
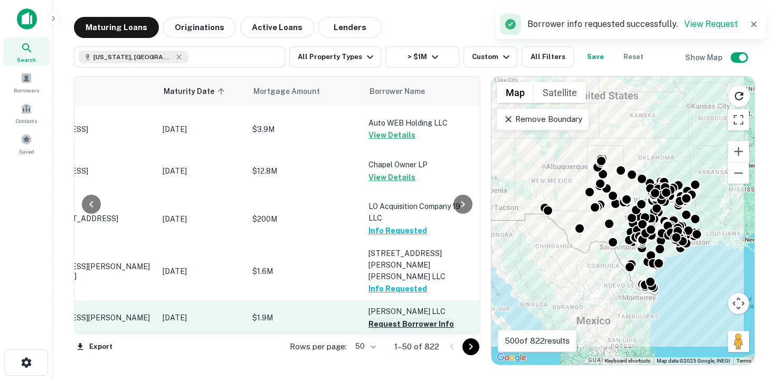
click at [391, 318] on button "Request Borrower Info" at bounding box center [410, 324] width 85 height 13
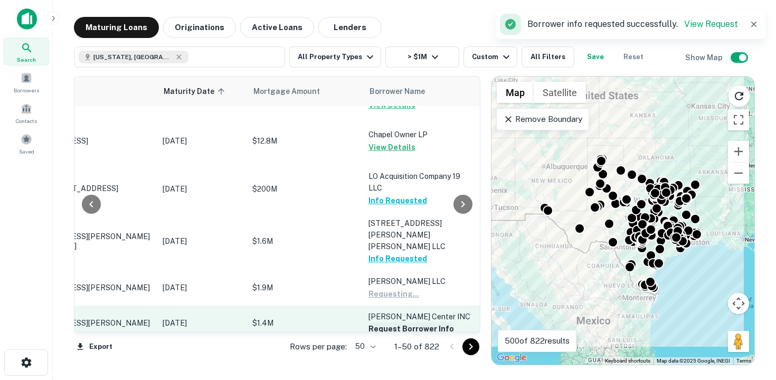
click at [386, 322] on button "Request Borrower Info" at bounding box center [410, 328] width 85 height 13
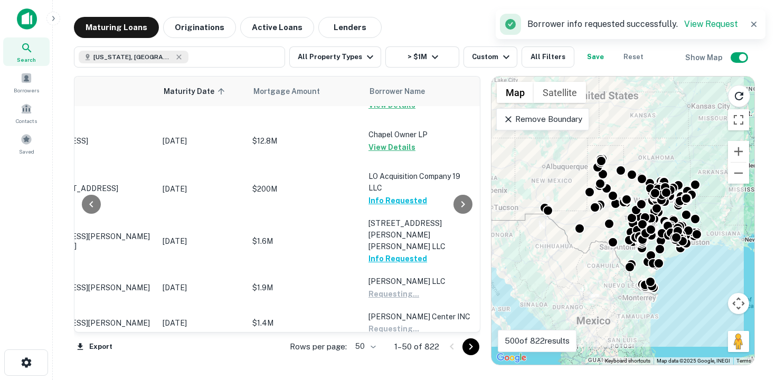
click at [390, 369] on button "Request Borrower Info" at bounding box center [410, 375] width 85 height 13
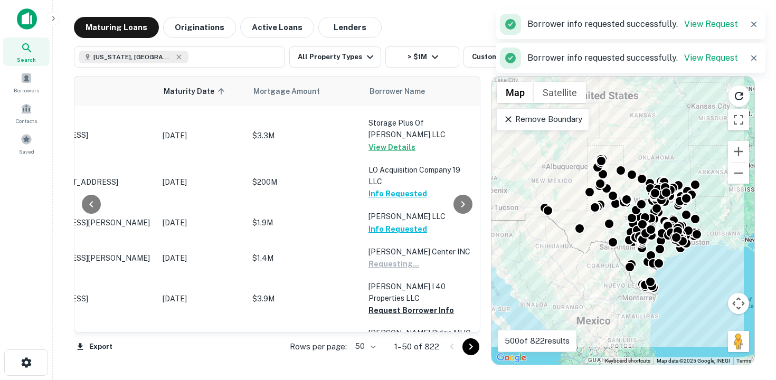
click at [385, 351] on button "Info Requested" at bounding box center [397, 357] width 59 height 13
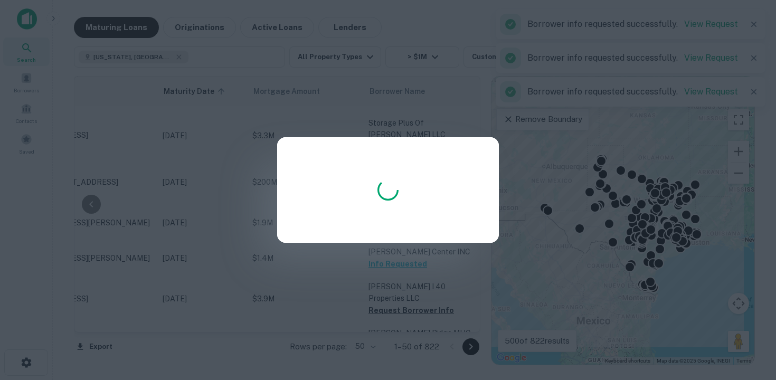
click at [362, 290] on div at bounding box center [388, 190] width 776 height 380
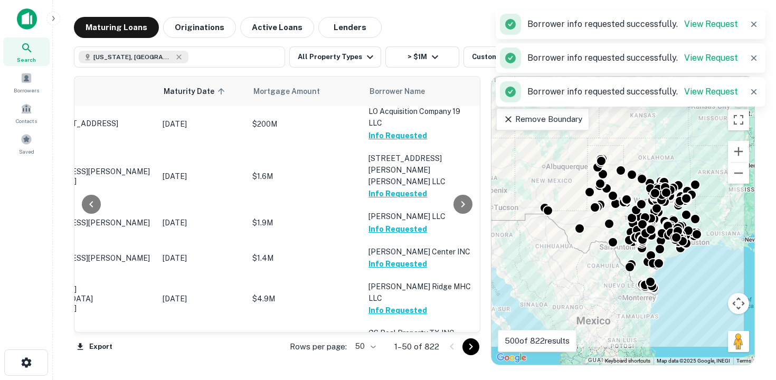
scroll to position [1527, 96]
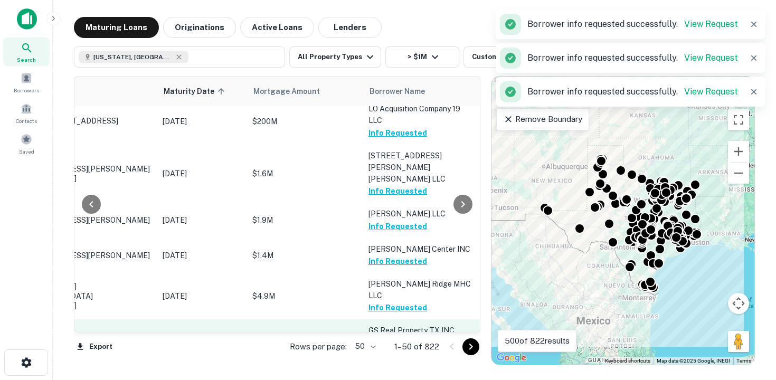
click at [392, 337] on button "Request Borrower Info" at bounding box center [410, 343] width 85 height 13
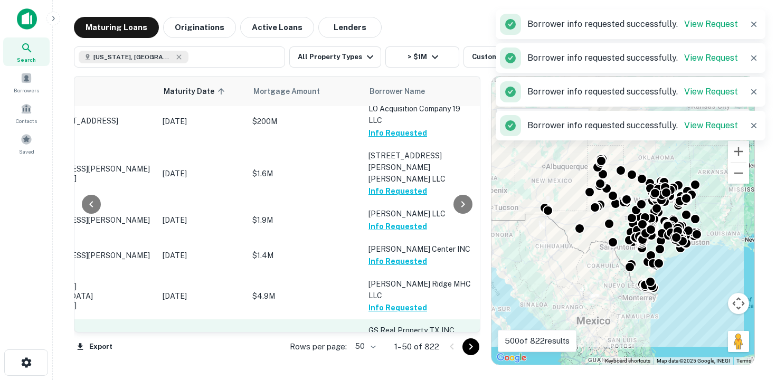
scroll to position [1558, 96]
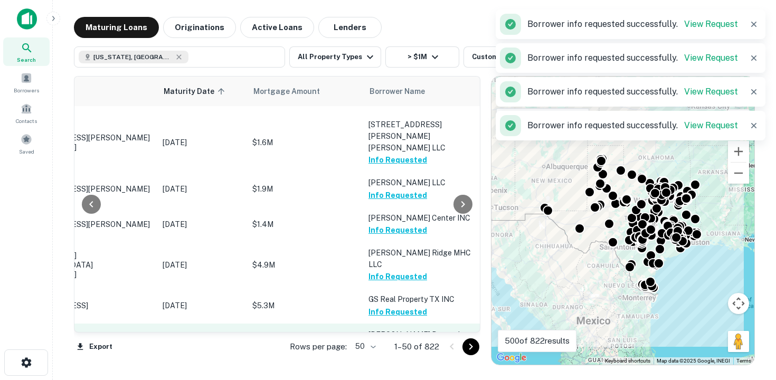
click at [390, 352] on button "Request Borrower Info" at bounding box center [410, 358] width 85 height 13
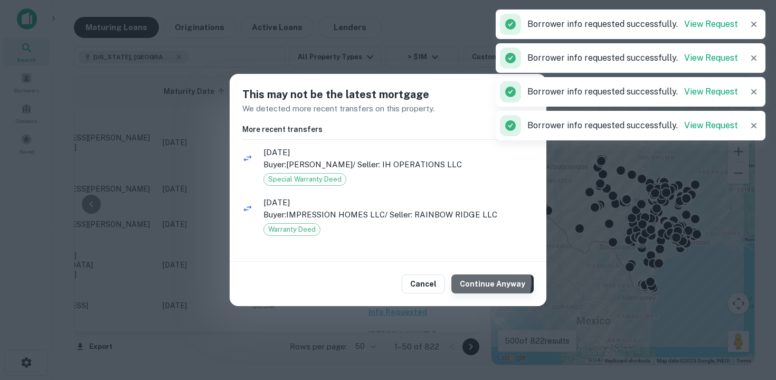
click at [492, 282] on button "Continue Anyway" at bounding box center [492, 283] width 82 height 19
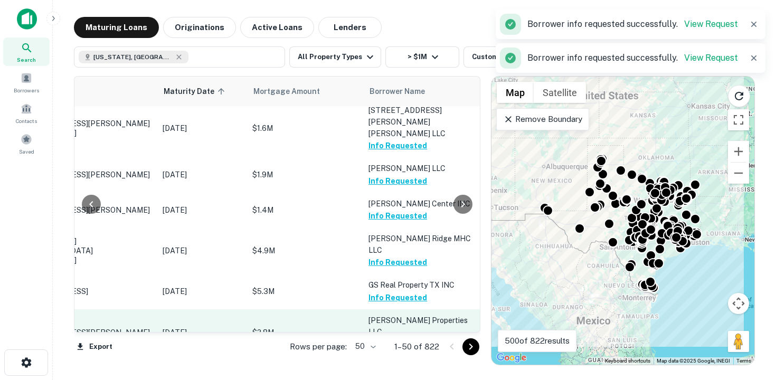
scroll to position [1576, 96]
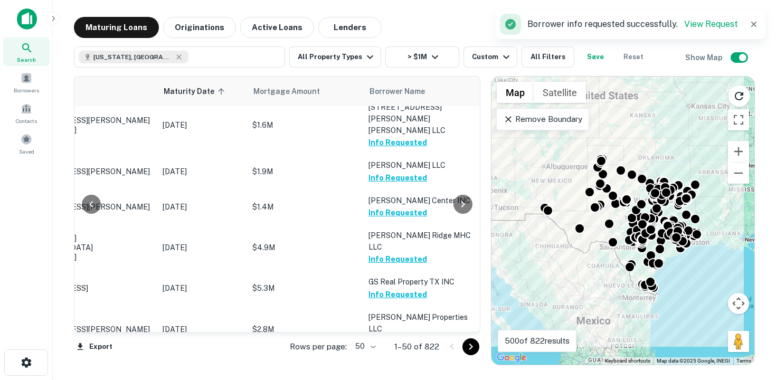
click at [397, 369] on button "Request Borrower Info" at bounding box center [410, 375] width 85 height 13
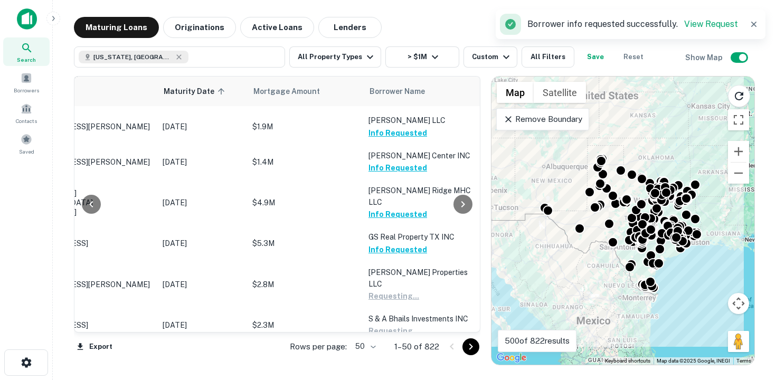
click at [397, 371] on button "Request Borrower Info" at bounding box center [410, 377] width 85 height 13
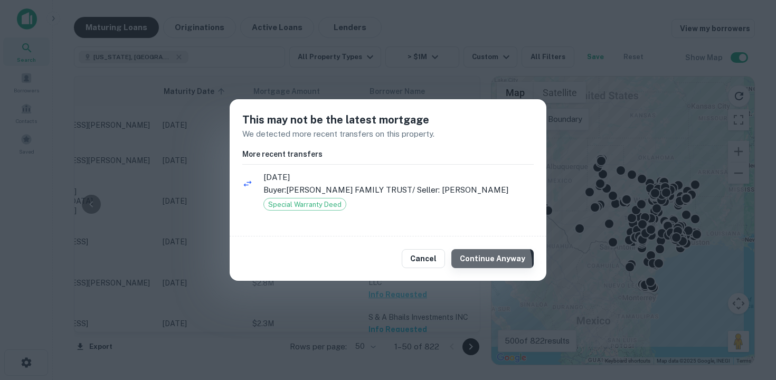
click at [484, 264] on button "Continue Anyway" at bounding box center [492, 258] width 82 height 19
